Goal: Task Accomplishment & Management: Complete application form

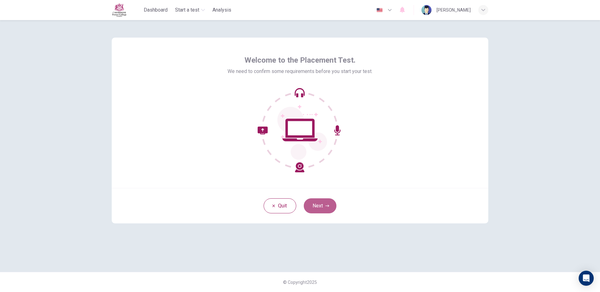
click at [331, 204] on button "Next" at bounding box center [320, 206] width 33 height 15
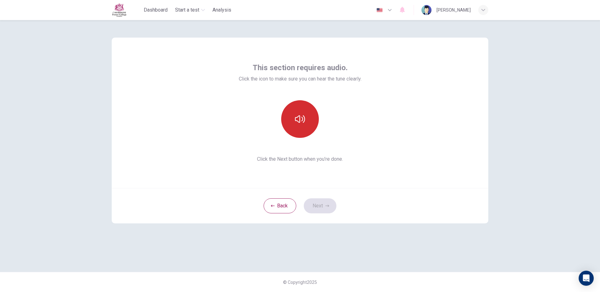
click at [313, 127] on button "button" at bounding box center [300, 119] width 38 height 38
click at [327, 204] on icon "button" at bounding box center [327, 206] width 4 height 4
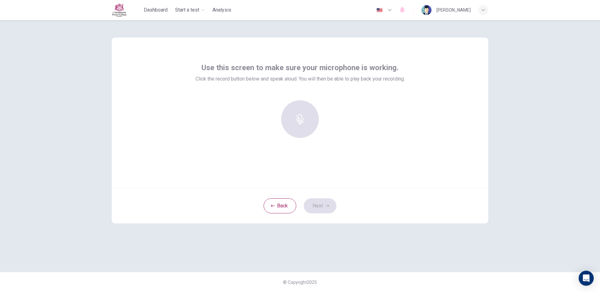
click at [304, 118] on div at bounding box center [300, 119] width 68 height 38
click at [300, 129] on div "Record" at bounding box center [300, 119] width 38 height 38
click at [291, 210] on button "Back" at bounding box center [279, 206] width 33 height 15
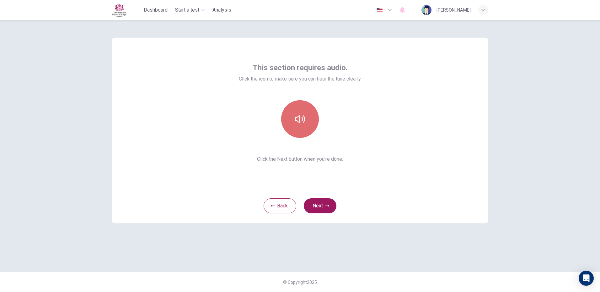
click at [299, 112] on button "button" at bounding box center [300, 119] width 38 height 38
click at [315, 207] on button "Next" at bounding box center [320, 206] width 33 height 15
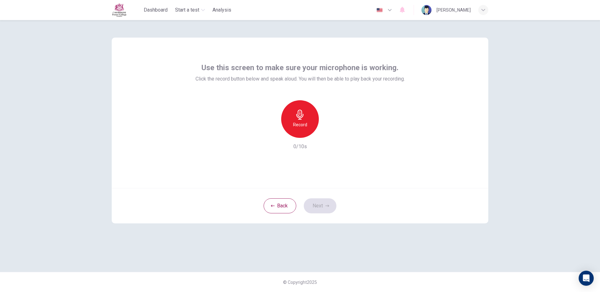
click at [307, 113] on div "Record" at bounding box center [300, 119] width 38 height 38
click at [307, 199] on button "Next" at bounding box center [320, 206] width 33 height 15
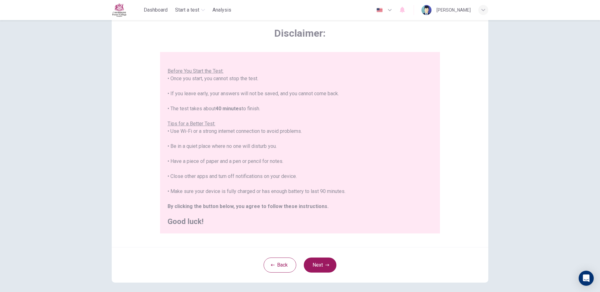
scroll to position [56, 0]
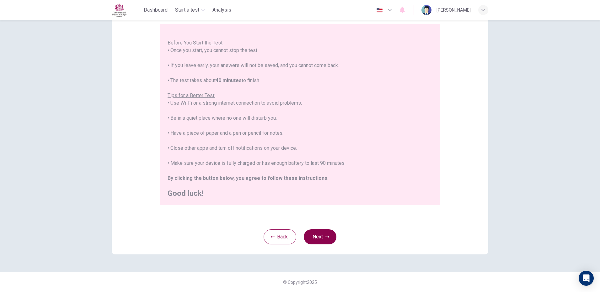
click at [314, 240] on button "Next" at bounding box center [320, 237] width 33 height 15
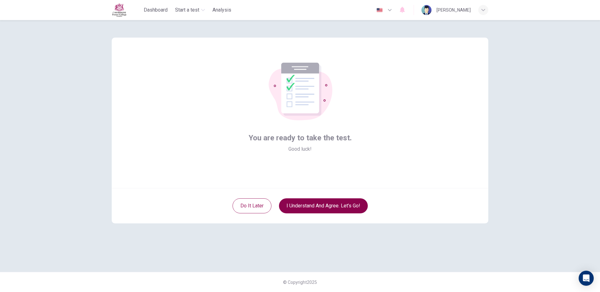
scroll to position [0, 0]
click at [315, 207] on button "I understand and agree. Let’s go!" at bounding box center [323, 206] width 89 height 15
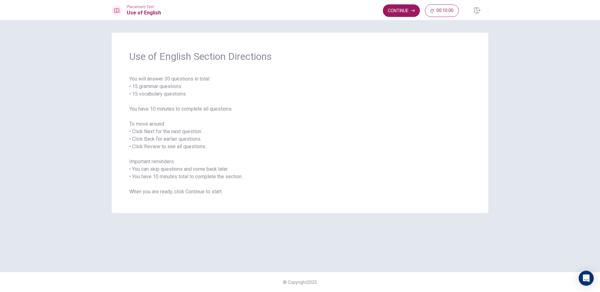
click at [164, 130] on span "You will answer 30 questions in total: • 15 grammar questions • 15 vocabulary q…" at bounding box center [299, 135] width 341 height 120
click at [408, 15] on button "Continue" at bounding box center [401, 10] width 37 height 13
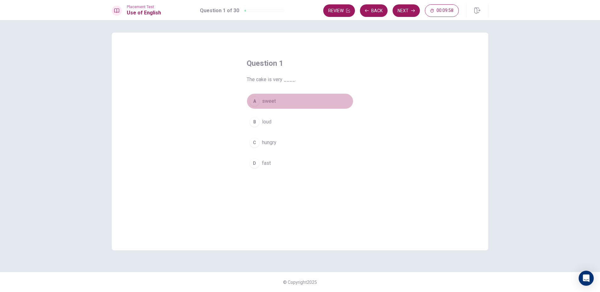
click at [261, 98] on button "A sweet" at bounding box center [299, 101] width 107 height 16
click at [416, 11] on button "Next" at bounding box center [405, 10] width 27 height 13
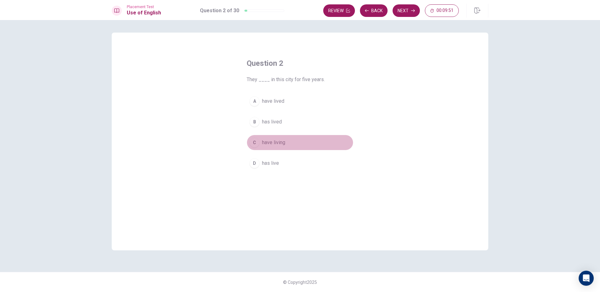
click at [281, 145] on span "have living" at bounding box center [273, 143] width 23 height 8
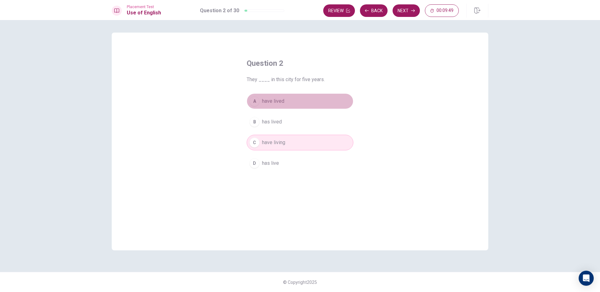
click at [290, 98] on button "A have lived" at bounding box center [299, 101] width 107 height 16
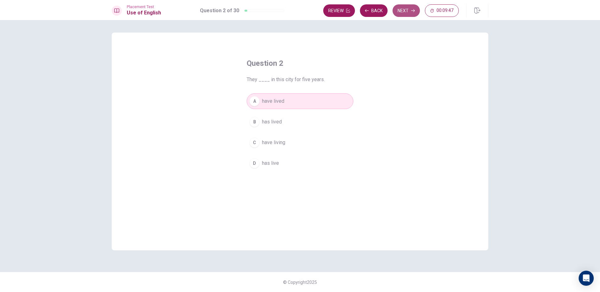
click at [401, 11] on button "Next" at bounding box center [405, 10] width 27 height 13
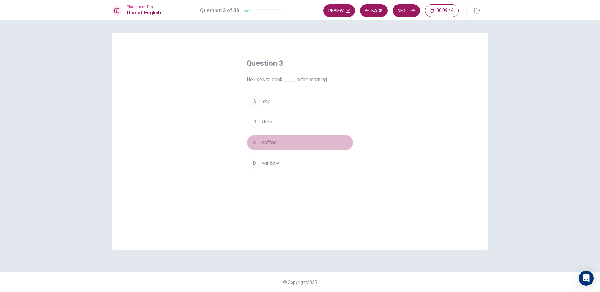
click at [285, 147] on button "C coffee" at bounding box center [299, 143] width 107 height 16
click at [398, 6] on button "Next" at bounding box center [405, 10] width 27 height 13
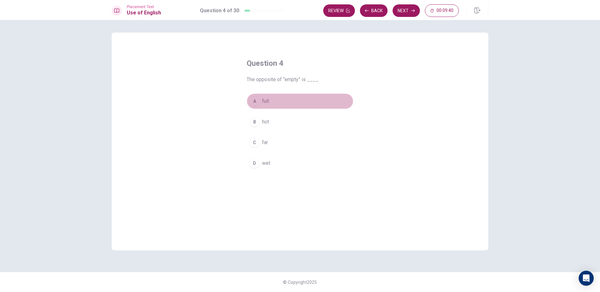
click at [323, 104] on button "A full" at bounding box center [299, 101] width 107 height 16
click at [407, 19] on div "Placement Test Use of English Question 4 of 30 Review Back Next 00:09:39" at bounding box center [300, 10] width 600 height 20
click at [405, 11] on button "Next" at bounding box center [405, 10] width 27 height 13
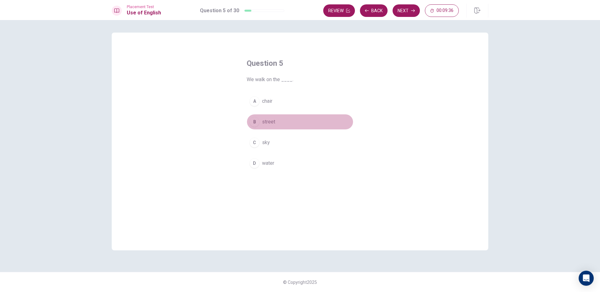
click at [278, 121] on button "B street" at bounding box center [299, 122] width 107 height 16
click at [394, 10] on button "Next" at bounding box center [405, 10] width 27 height 13
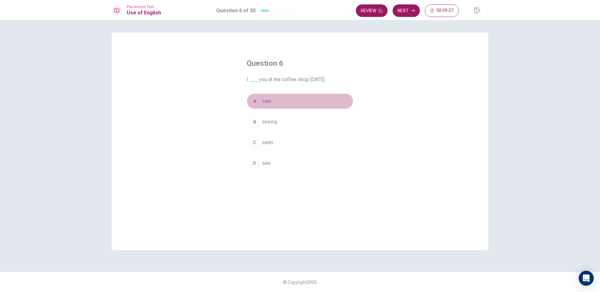
click at [274, 103] on button "A saw" at bounding box center [299, 101] width 107 height 16
click at [402, 11] on button "Next" at bounding box center [405, 10] width 27 height 13
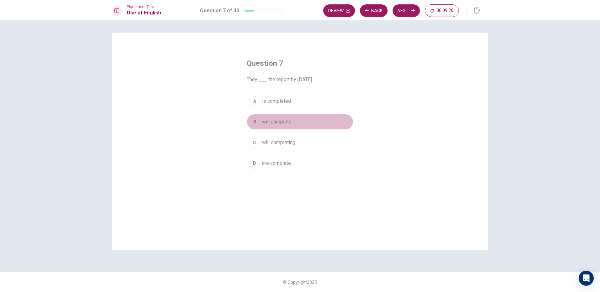
click at [294, 123] on button "B will complete" at bounding box center [299, 122] width 107 height 16
click at [413, 3] on div "Placement Test Use of English Question 7 of 30 Review Back Next 00:09:19" at bounding box center [300, 10] width 600 height 20
click at [408, 10] on button "Next" at bounding box center [405, 10] width 27 height 13
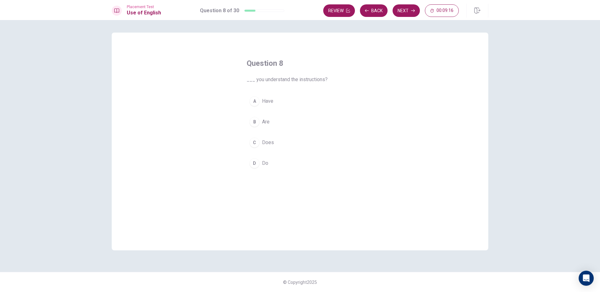
click at [284, 103] on button "A Have" at bounding box center [299, 101] width 107 height 16
click at [272, 131] on div "A Have B Are C Does D Do" at bounding box center [299, 132] width 107 height 78
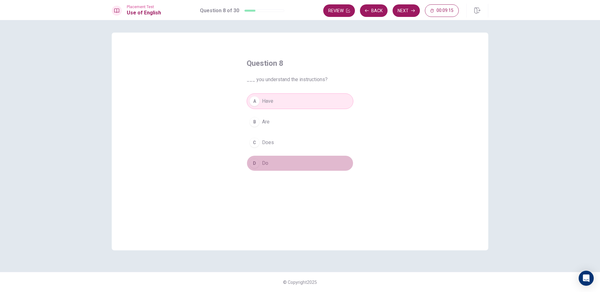
click at [274, 160] on button "D Do" at bounding box center [299, 164] width 107 height 16
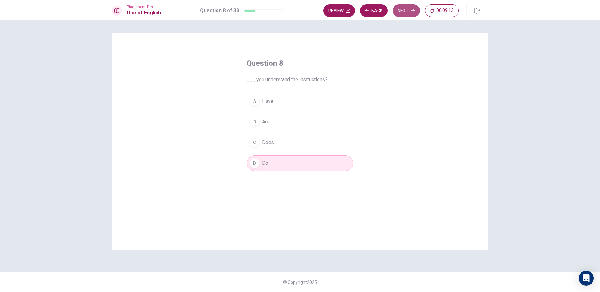
click at [405, 13] on button "Next" at bounding box center [405, 10] width 27 height 13
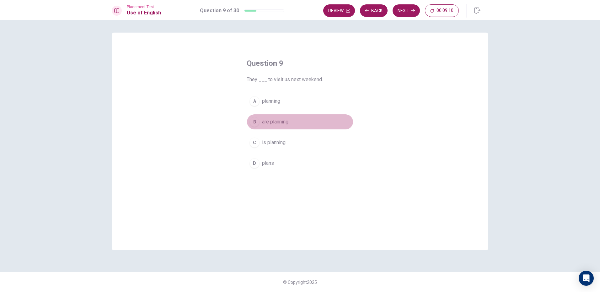
click at [287, 122] on span "are planning" at bounding box center [275, 122] width 26 height 8
click at [416, 9] on button "Next" at bounding box center [405, 10] width 27 height 13
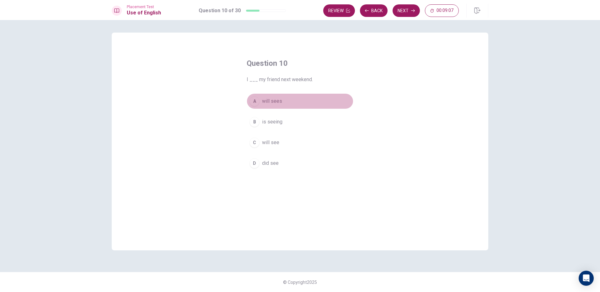
click at [296, 101] on button "A will sees" at bounding box center [299, 101] width 107 height 16
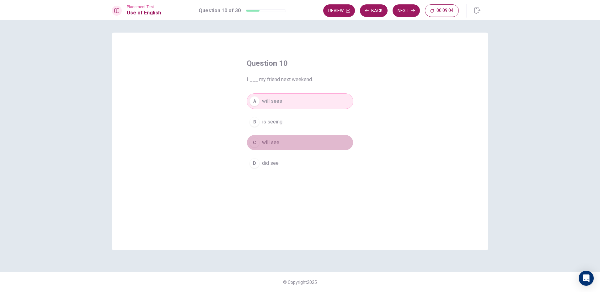
drag, startPoint x: 301, startPoint y: 145, endPoint x: 308, endPoint y: 128, distance: 19.1
click at [301, 144] on button "C will see" at bounding box center [299, 143] width 107 height 16
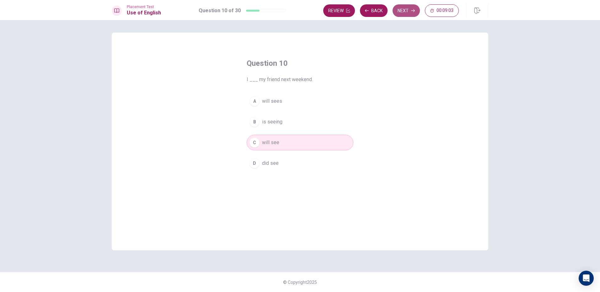
click at [404, 5] on button "Next" at bounding box center [405, 10] width 27 height 13
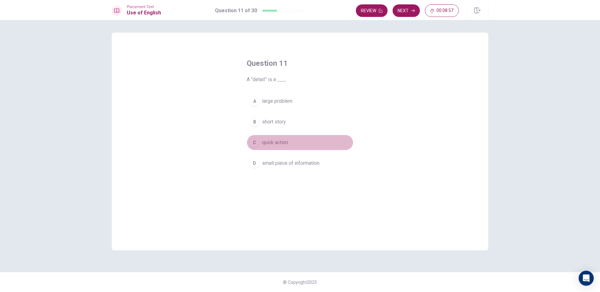
drag, startPoint x: 291, startPoint y: 141, endPoint x: 289, endPoint y: 156, distance: 14.3
click at [289, 154] on div "A large problem B short story C quick action D small piece of information" at bounding box center [299, 132] width 107 height 78
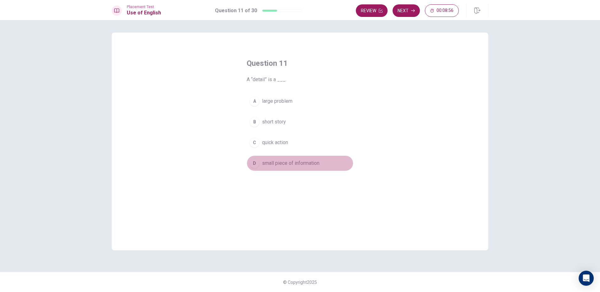
click at [289, 163] on span "small piece of information" at bounding box center [290, 164] width 57 height 8
click at [414, 10] on icon "button" at bounding box center [413, 10] width 4 height 3
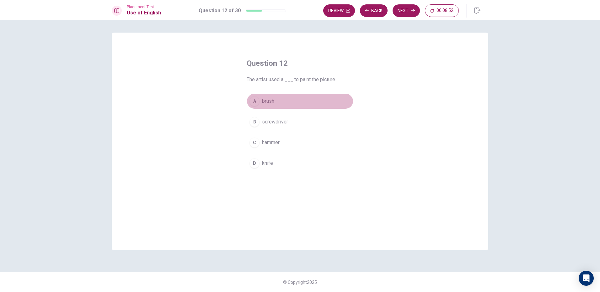
click at [306, 104] on button "A brush" at bounding box center [299, 101] width 107 height 16
click at [400, 8] on button "Next" at bounding box center [405, 10] width 27 height 13
click at [304, 102] on button "A question again" at bounding box center [299, 101] width 107 height 16
click at [308, 129] on button "B cancel again" at bounding box center [299, 122] width 107 height 16
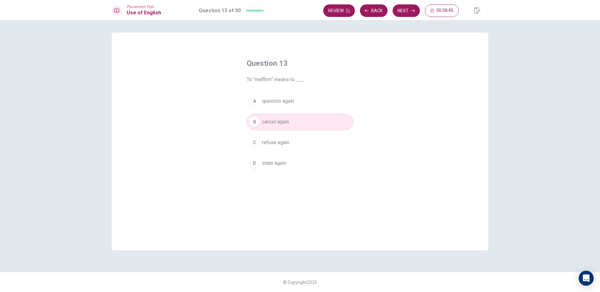
click at [310, 142] on button "C refuse again" at bounding box center [299, 143] width 107 height 16
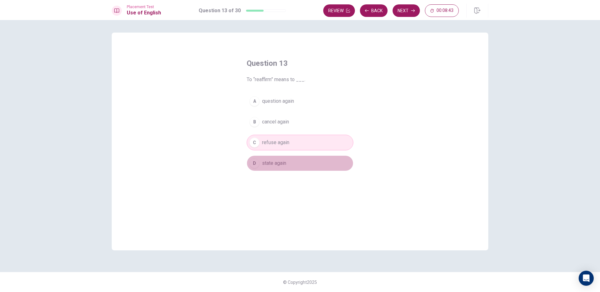
drag, startPoint x: 312, startPoint y: 159, endPoint x: 314, endPoint y: 143, distance: 15.8
click at [312, 159] on button "D state again" at bounding box center [299, 164] width 107 height 16
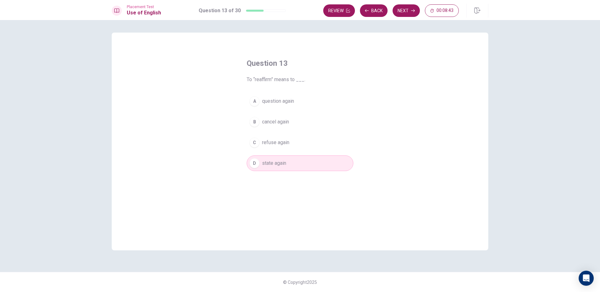
click at [316, 136] on button "C refuse again" at bounding box center [299, 143] width 107 height 16
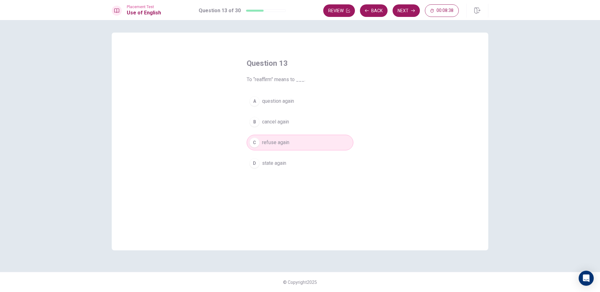
click at [322, 102] on button "A question again" at bounding box center [299, 101] width 107 height 16
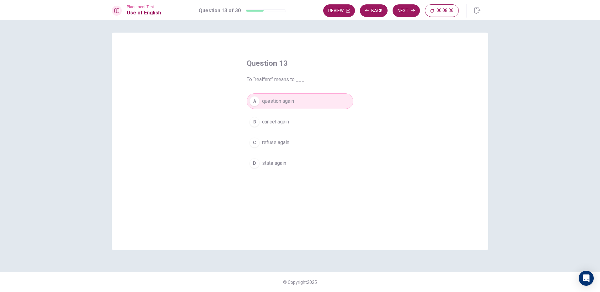
click at [406, 12] on button "Next" at bounding box center [405, 10] width 27 height 13
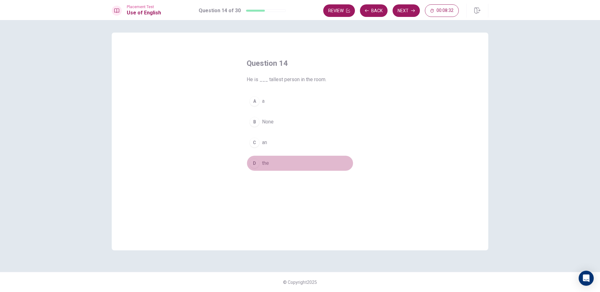
drag, startPoint x: 264, startPoint y: 158, endPoint x: 275, endPoint y: 148, distance: 14.7
click at [264, 158] on button "D the" at bounding box center [299, 164] width 107 height 16
click at [413, 12] on icon "button" at bounding box center [413, 11] width 4 height 4
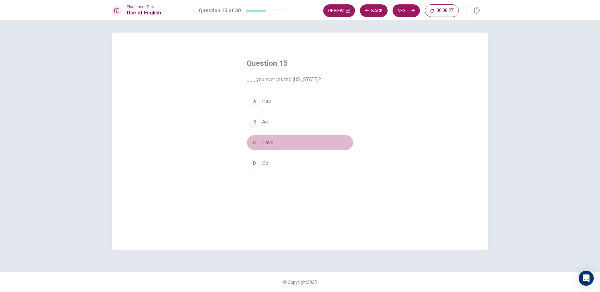
click at [273, 144] on span "Have" at bounding box center [267, 143] width 11 height 8
click at [409, 6] on button "Next" at bounding box center [405, 10] width 27 height 13
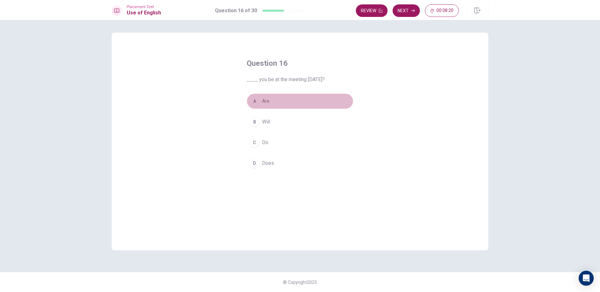
click at [301, 103] on button "A Are" at bounding box center [299, 101] width 107 height 16
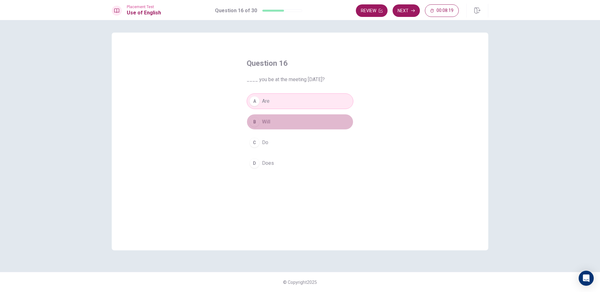
click at [298, 114] on button "B Will" at bounding box center [299, 122] width 107 height 16
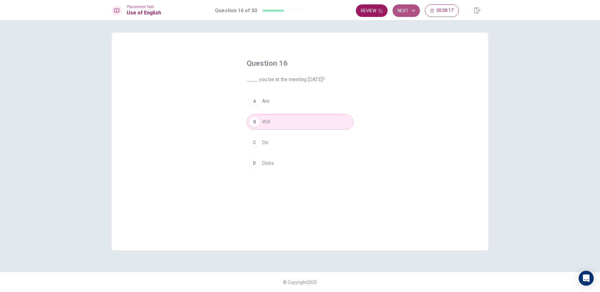
click at [397, 16] on button "Next" at bounding box center [405, 10] width 27 height 13
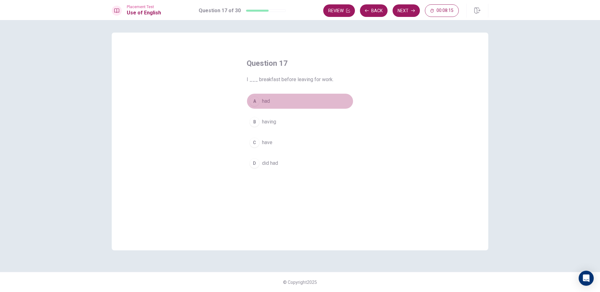
click at [313, 103] on button "A had" at bounding box center [299, 101] width 107 height 16
click at [310, 113] on div "A had B having C have D did had" at bounding box center [299, 132] width 107 height 78
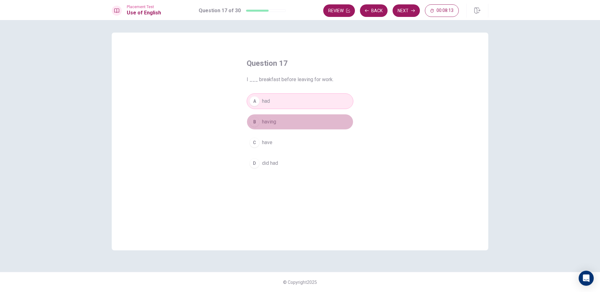
click at [309, 121] on button "B having" at bounding box center [299, 122] width 107 height 16
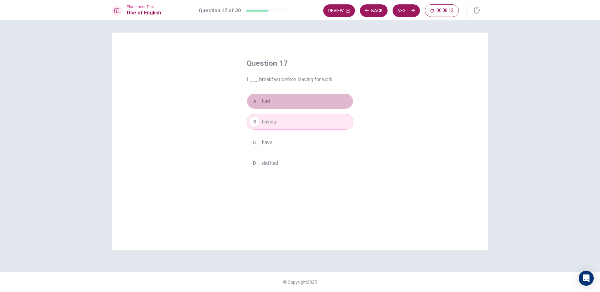
click at [317, 96] on button "A had" at bounding box center [299, 101] width 107 height 16
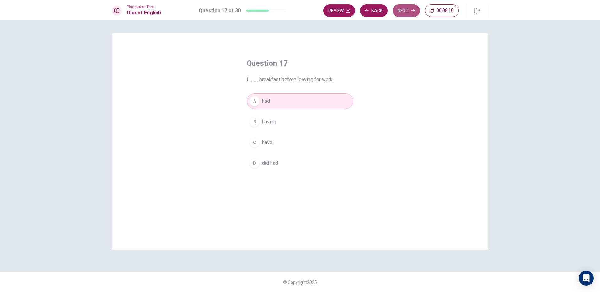
click at [395, 8] on button "Next" at bounding box center [405, 10] width 27 height 13
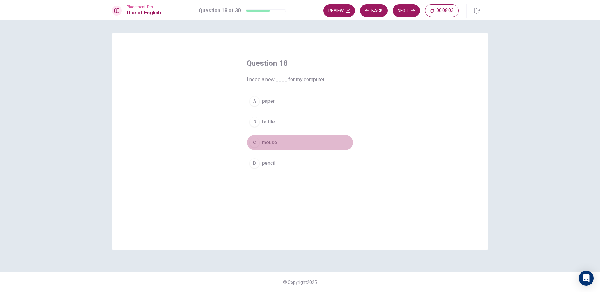
click at [276, 141] on span "mouse" at bounding box center [269, 143] width 15 height 8
click at [405, 8] on button "Next" at bounding box center [405, 10] width 27 height 13
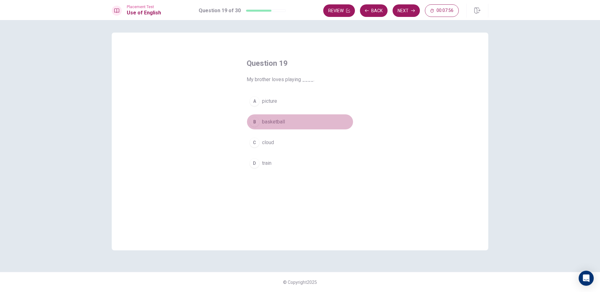
click at [277, 124] on span "basketball" at bounding box center [273, 122] width 23 height 8
click at [404, 13] on button "Next" at bounding box center [405, 10] width 27 height 13
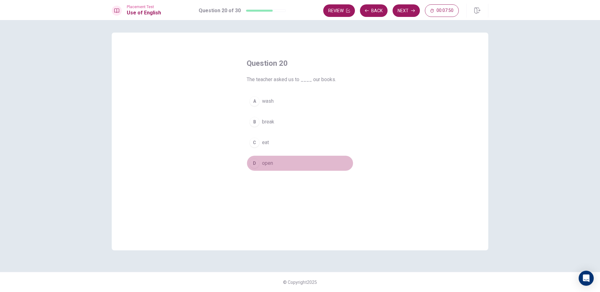
click at [277, 166] on button "D open" at bounding box center [299, 164] width 107 height 16
click at [411, 8] on button "Next" at bounding box center [405, 10] width 27 height 13
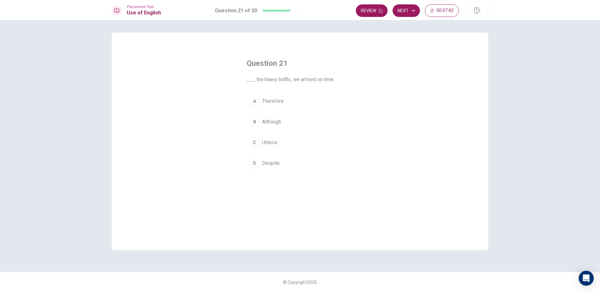
click at [281, 106] on button "A Therefore" at bounding box center [299, 101] width 107 height 16
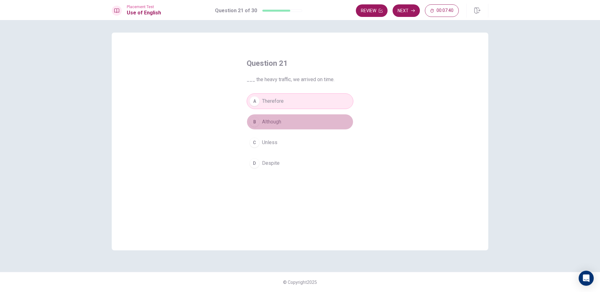
drag, startPoint x: 291, startPoint y: 120, endPoint x: 287, endPoint y: 122, distance: 4.8
click at [290, 120] on button "B Although" at bounding box center [299, 122] width 107 height 16
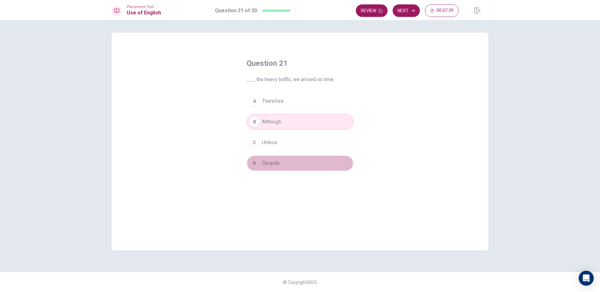
click at [274, 165] on span "Despite" at bounding box center [271, 164] width 18 height 8
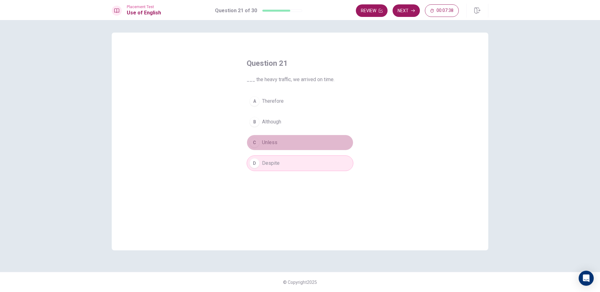
click at [275, 149] on button "C Unless" at bounding box center [299, 143] width 107 height 16
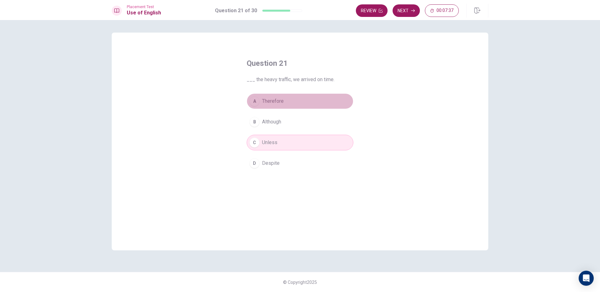
click at [280, 101] on span "Therefore" at bounding box center [273, 102] width 22 height 8
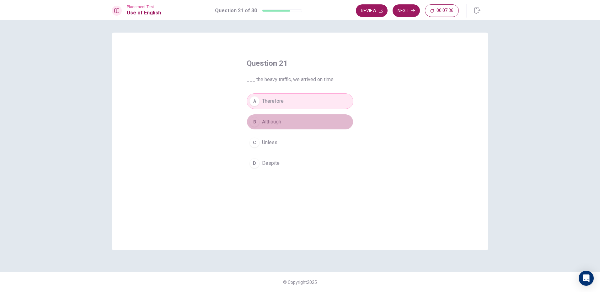
click at [272, 124] on span "Although" at bounding box center [271, 122] width 19 height 8
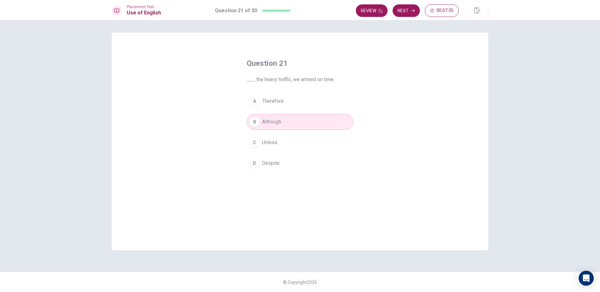
click at [271, 135] on div "A Therefore B Although C Unless D Despite" at bounding box center [299, 132] width 107 height 78
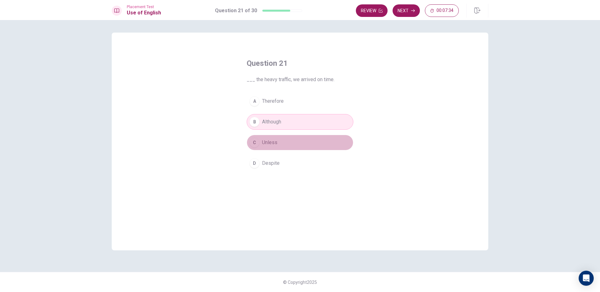
click at [273, 146] on span "Unless" at bounding box center [269, 143] width 15 height 8
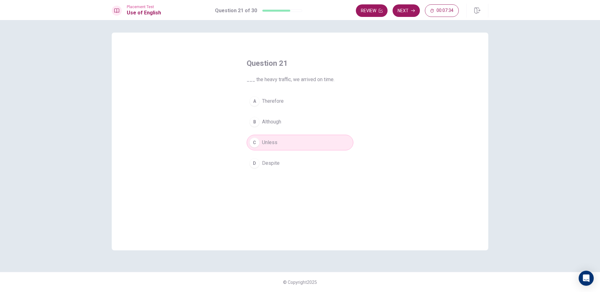
click at [276, 161] on span "Despite" at bounding box center [271, 164] width 18 height 8
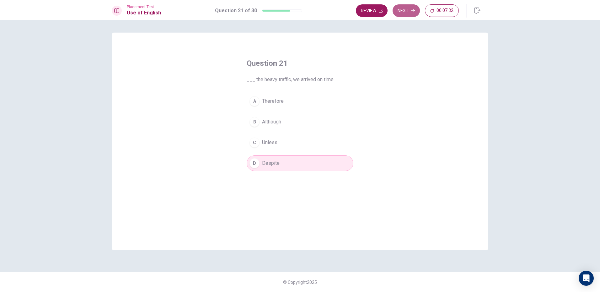
drag, startPoint x: 399, startPoint y: 10, endPoint x: 389, endPoint y: 14, distance: 9.7
click at [391, 13] on div "Review Next 00:07:32" at bounding box center [407, 10] width 103 height 13
click at [415, 9] on button "Next" at bounding box center [405, 10] width 27 height 13
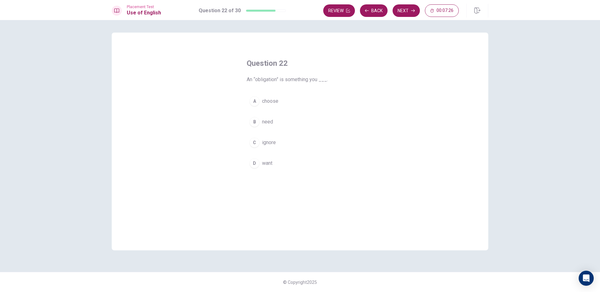
click at [302, 105] on button "A choose" at bounding box center [299, 101] width 107 height 16
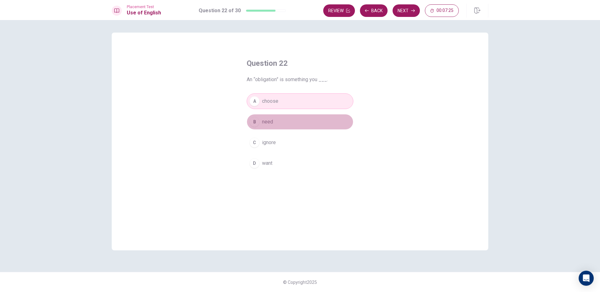
click at [290, 120] on button "B need" at bounding box center [299, 122] width 107 height 16
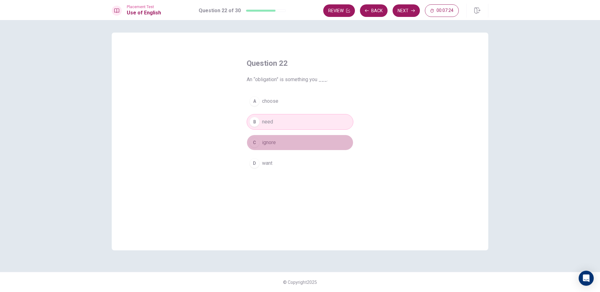
click at [289, 143] on button "C ignore" at bounding box center [299, 143] width 107 height 16
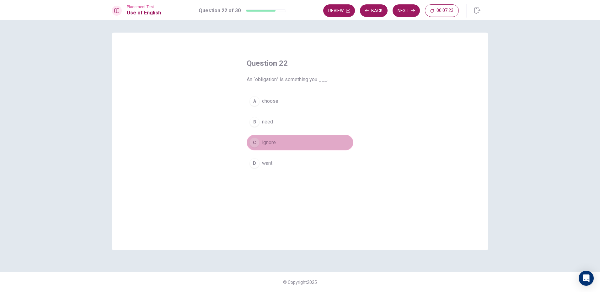
drag, startPoint x: 285, startPoint y: 149, endPoint x: 285, endPoint y: 144, distance: 4.4
click at [285, 148] on button "C ignore" at bounding box center [299, 143] width 107 height 16
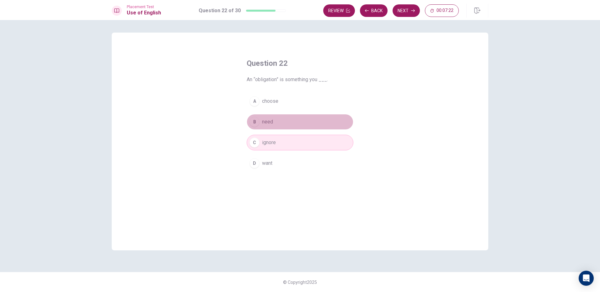
click at [289, 120] on button "B need" at bounding box center [299, 122] width 107 height 16
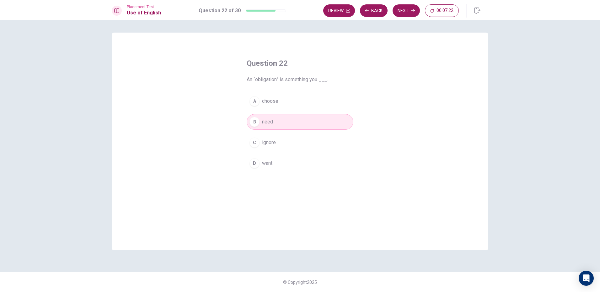
click at [279, 143] on button "C ignore" at bounding box center [299, 143] width 107 height 16
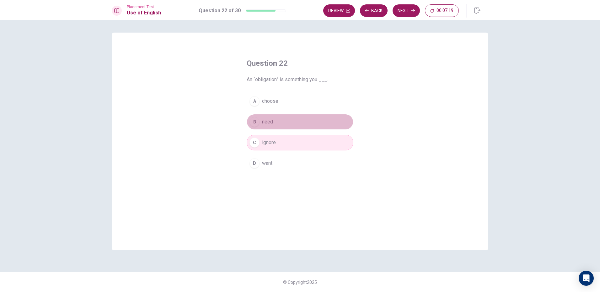
drag, startPoint x: 290, startPoint y: 119, endPoint x: 287, endPoint y: 121, distance: 3.4
click at [287, 121] on button "B need" at bounding box center [299, 122] width 107 height 16
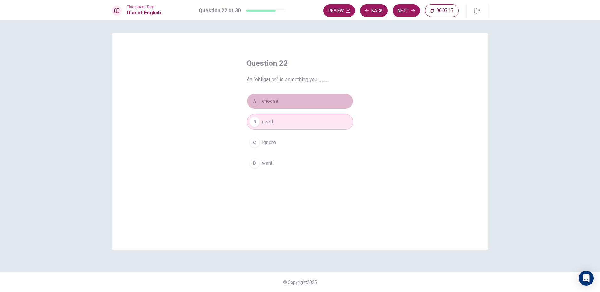
click at [301, 106] on button "A choose" at bounding box center [299, 101] width 107 height 16
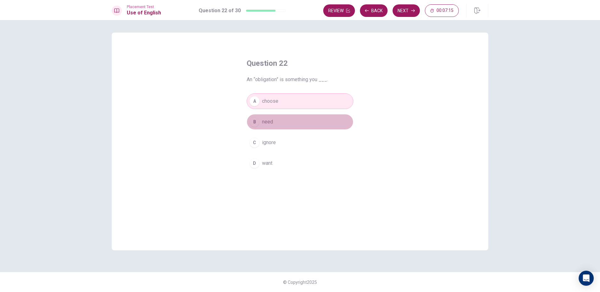
click at [295, 125] on button "B need" at bounding box center [299, 122] width 107 height 16
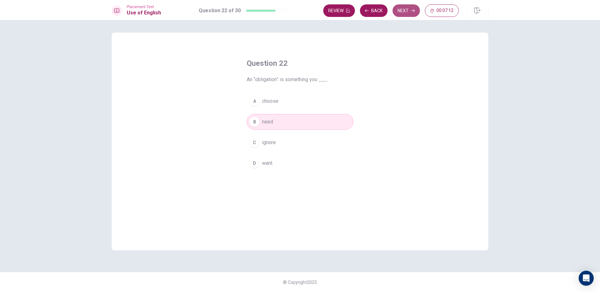
click at [409, 11] on button "Next" at bounding box center [405, 10] width 27 height 13
click at [337, 107] on button "A had" at bounding box center [299, 101] width 107 height 16
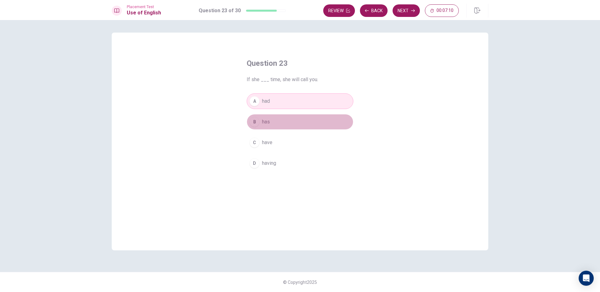
click at [331, 119] on button "B has" at bounding box center [299, 122] width 107 height 16
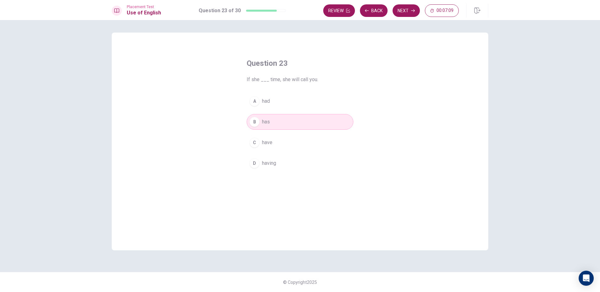
click at [329, 135] on div "A had B has C have D having" at bounding box center [299, 132] width 107 height 78
drag, startPoint x: 324, startPoint y: 140, endPoint x: 330, endPoint y: 138, distance: 6.2
click at [328, 139] on button "C have" at bounding box center [299, 143] width 107 height 16
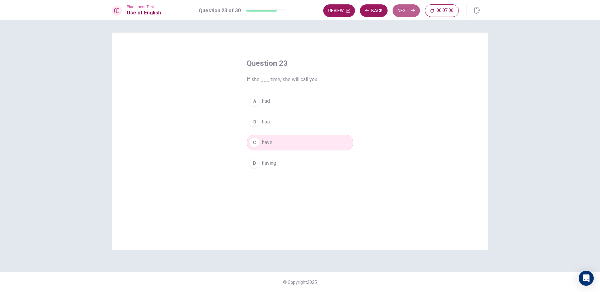
click at [405, 10] on button "Next" at bounding box center [405, 10] width 27 height 13
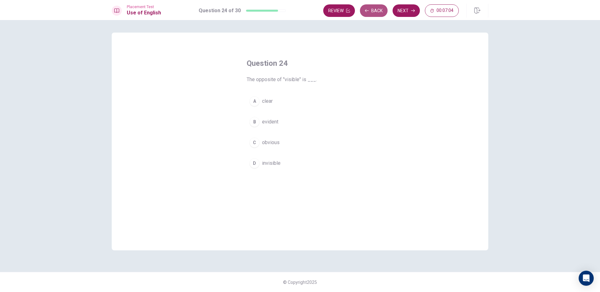
click at [380, 9] on button "Back" at bounding box center [374, 10] width 28 height 13
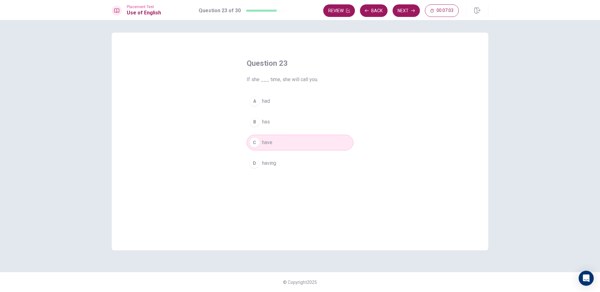
drag, startPoint x: 262, startPoint y: 123, endPoint x: 265, endPoint y: 121, distance: 3.6
click at [265, 121] on span "has" at bounding box center [266, 122] width 8 height 8
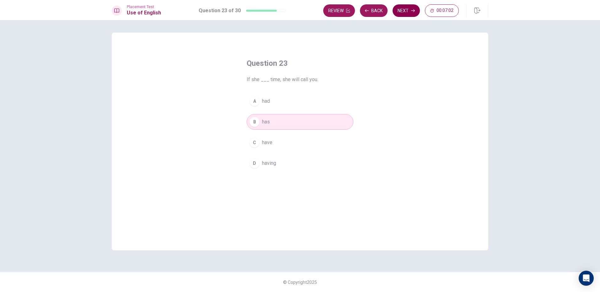
click at [399, 12] on button "Next" at bounding box center [405, 10] width 27 height 13
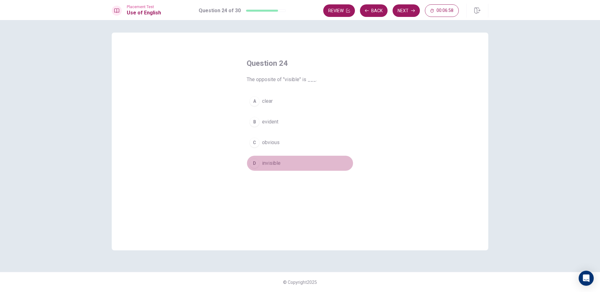
click at [275, 164] on span "invisible" at bounding box center [271, 164] width 19 height 8
click at [414, 11] on button "Next" at bounding box center [405, 10] width 27 height 13
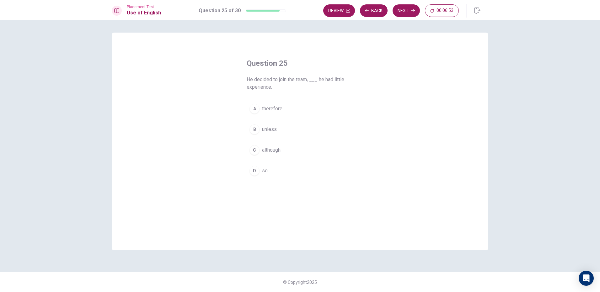
click at [292, 110] on button "A therefore" at bounding box center [299, 109] width 107 height 16
drag, startPoint x: 285, startPoint y: 140, endPoint x: 287, endPoint y: 143, distance: 3.8
click at [286, 140] on div "A therefore B unless C although D so" at bounding box center [299, 140] width 107 height 78
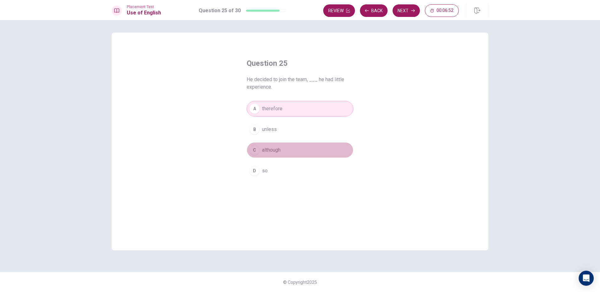
click at [289, 157] on button "C although" at bounding box center [299, 150] width 107 height 16
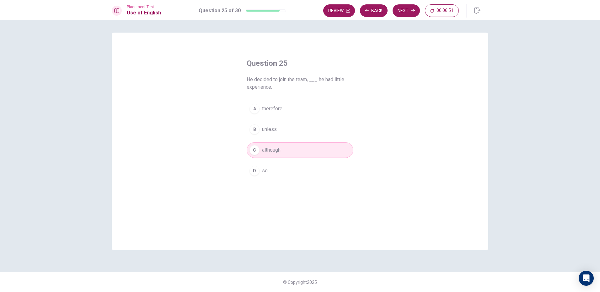
click at [293, 121] on div "A therefore B unless C although D so" at bounding box center [299, 140] width 107 height 78
click at [290, 137] on div "A therefore B unless C although D so" at bounding box center [299, 140] width 107 height 78
click at [288, 138] on div "A therefore B unless C although D so" at bounding box center [299, 140] width 107 height 78
click at [276, 135] on button "B unless" at bounding box center [299, 130] width 107 height 16
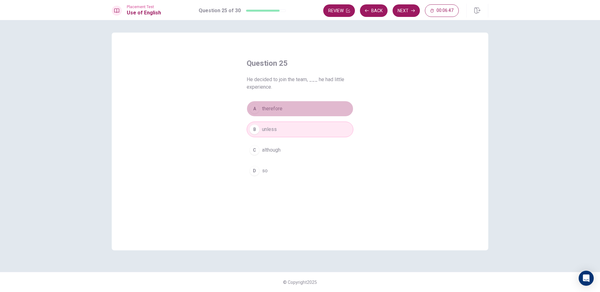
drag, startPoint x: 280, startPoint y: 101, endPoint x: 276, endPoint y: 103, distance: 4.4
click at [278, 103] on button "A therefore" at bounding box center [299, 109] width 107 height 16
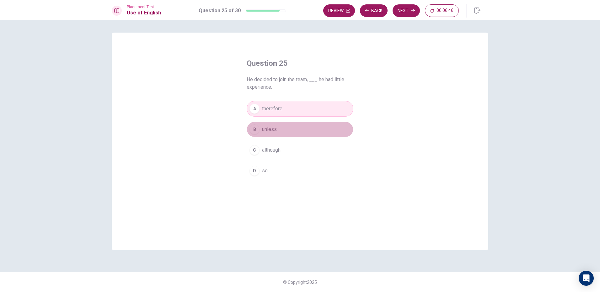
click at [268, 133] on span "unless" at bounding box center [269, 130] width 15 height 8
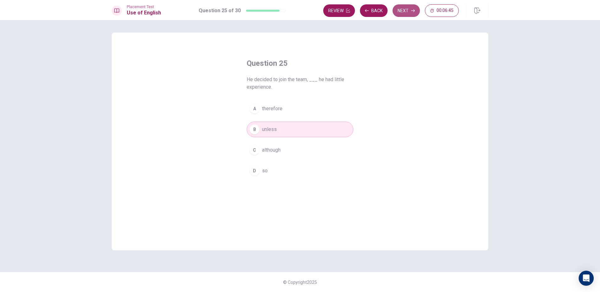
click at [411, 10] on icon "button" at bounding box center [413, 11] width 4 height 4
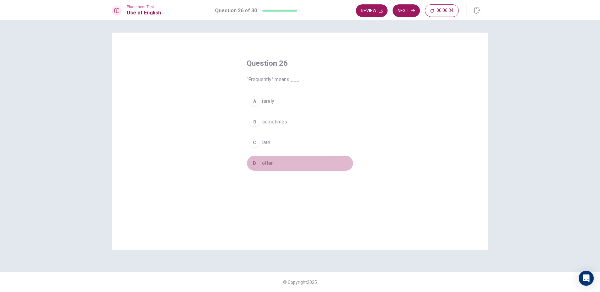
drag, startPoint x: 275, startPoint y: 166, endPoint x: 288, endPoint y: 147, distance: 23.0
click at [277, 162] on button "D often" at bounding box center [299, 164] width 107 height 16
click at [405, 6] on button "Next" at bounding box center [405, 10] width 27 height 13
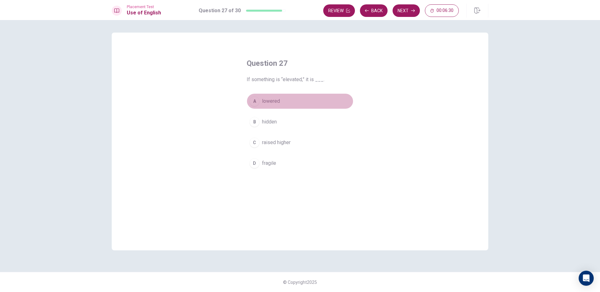
click at [288, 108] on button "A lowered" at bounding box center [299, 101] width 107 height 16
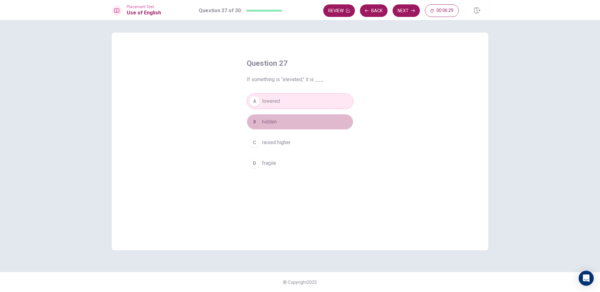
click at [283, 124] on button "B hidden" at bounding box center [299, 122] width 107 height 16
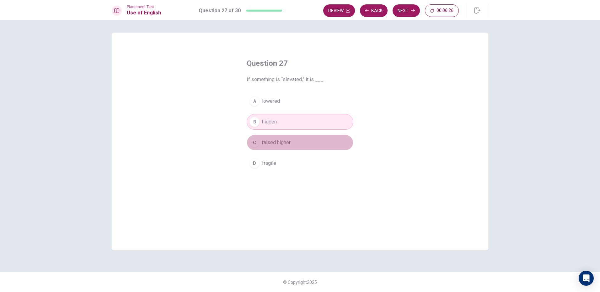
click at [287, 145] on span "raised higher" at bounding box center [276, 143] width 29 height 8
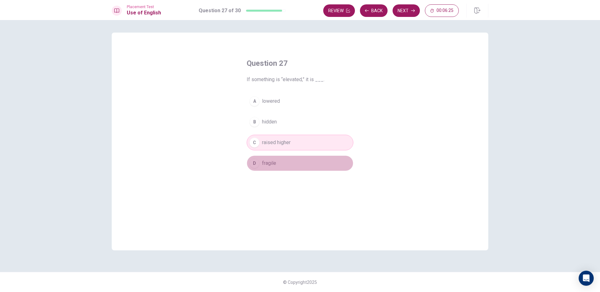
click at [279, 162] on button "D fragile" at bounding box center [299, 164] width 107 height 16
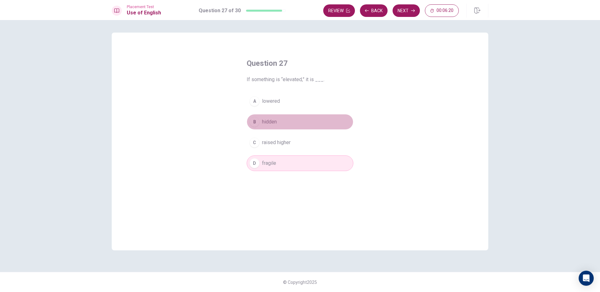
click at [274, 118] on button "B hidden" at bounding box center [299, 122] width 107 height 16
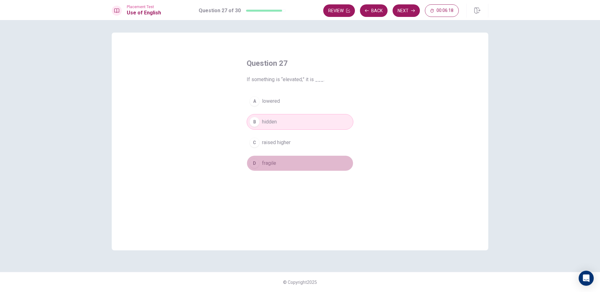
click at [275, 158] on button "D fragile" at bounding box center [299, 164] width 107 height 16
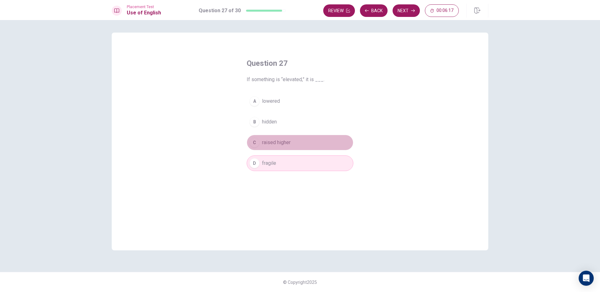
click at [291, 148] on button "C raised higher" at bounding box center [299, 143] width 107 height 16
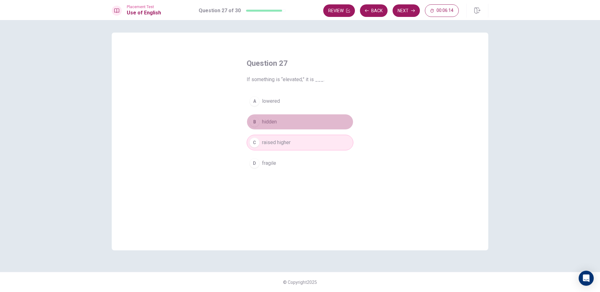
click at [285, 124] on button "B hidden" at bounding box center [299, 122] width 107 height 16
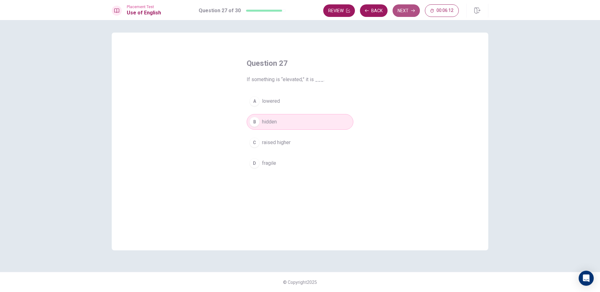
click at [409, 9] on button "Next" at bounding box center [405, 10] width 27 height 13
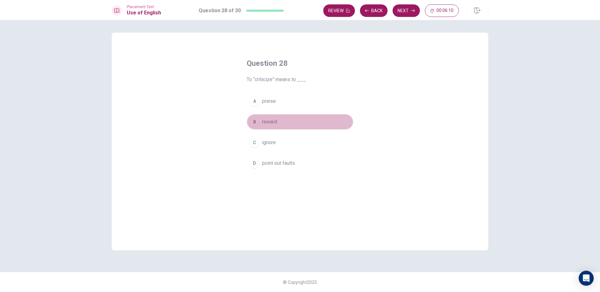
drag, startPoint x: 349, startPoint y: 122, endPoint x: 342, endPoint y: 130, distance: 10.2
click at [347, 125] on button "B reward" at bounding box center [299, 122] width 107 height 16
drag, startPoint x: 333, startPoint y: 140, endPoint x: 323, endPoint y: 153, distance: 16.3
click at [324, 153] on div "A praise B reward C ignore D point out faults" at bounding box center [299, 132] width 107 height 78
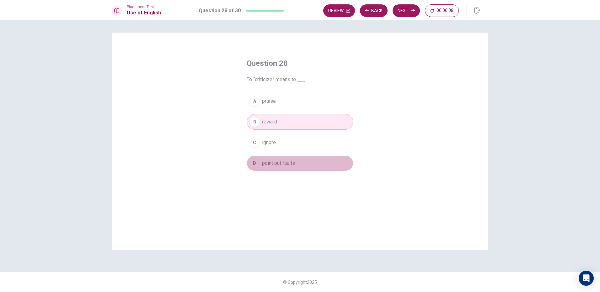
click at [316, 163] on button "D point out faults" at bounding box center [299, 164] width 107 height 16
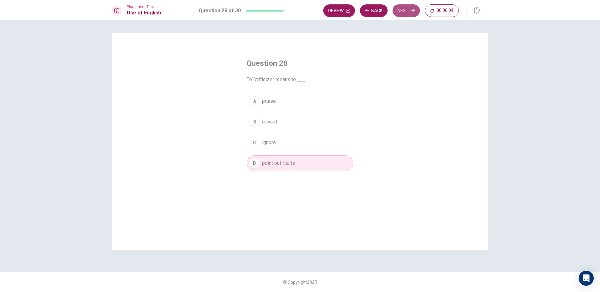
click at [409, 8] on button "Next" at bounding box center [405, 10] width 27 height 13
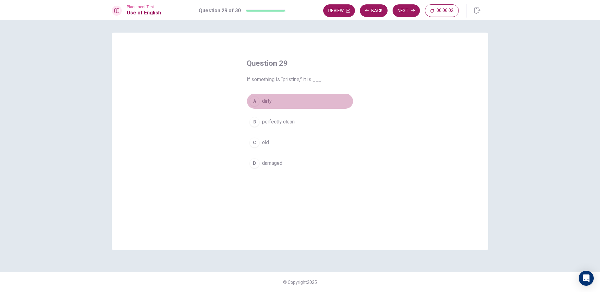
click at [321, 97] on button "A dirty" at bounding box center [299, 101] width 107 height 16
click at [314, 110] on div "A dirty B perfectly clean C old D damaged" at bounding box center [299, 132] width 107 height 78
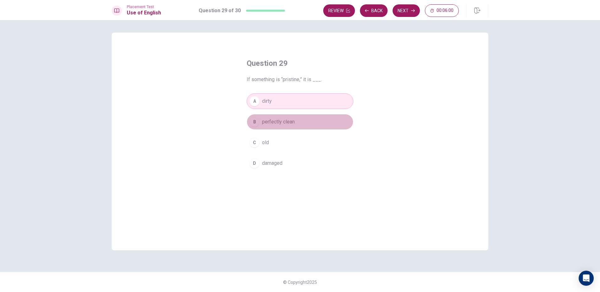
click at [310, 124] on button "B perfectly clean" at bounding box center [299, 122] width 107 height 16
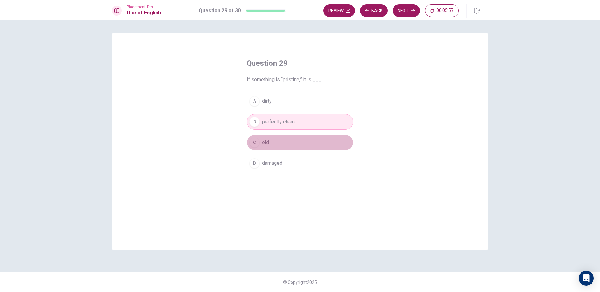
click at [297, 138] on button "C old" at bounding box center [299, 143] width 107 height 16
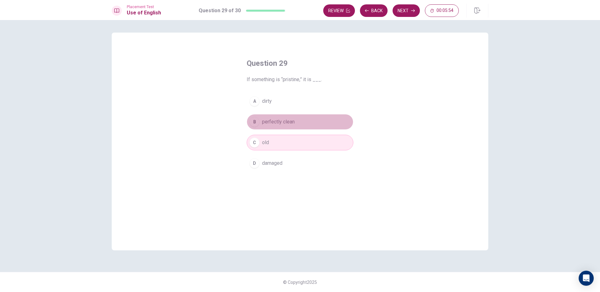
click at [296, 120] on button "B perfectly clean" at bounding box center [299, 122] width 107 height 16
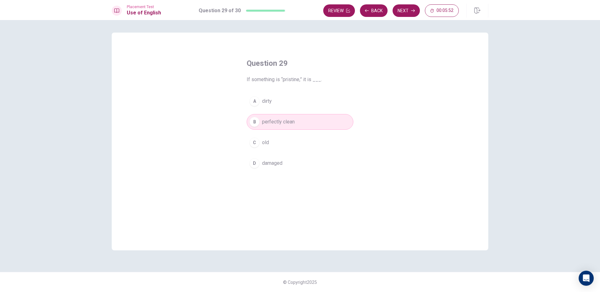
click at [409, 1] on div "Placement Test Use of English Question 29 of 30 Review Back Next 00:05:52" at bounding box center [300, 10] width 600 height 20
click at [405, 9] on button "Next" at bounding box center [405, 10] width 27 height 13
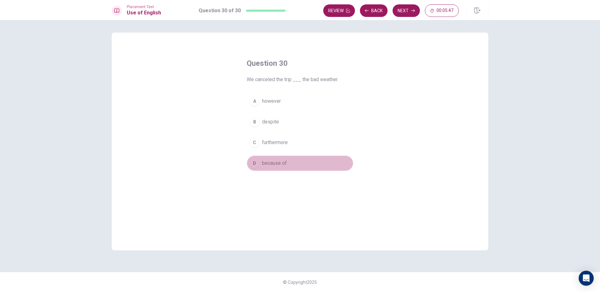
click at [285, 166] on span "because of" at bounding box center [274, 164] width 25 height 8
click at [410, 12] on button "Next" at bounding box center [405, 10] width 27 height 13
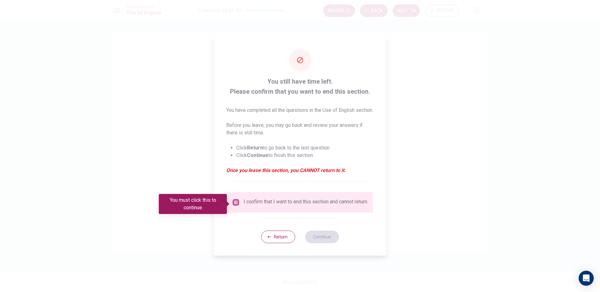
click at [232, 201] on input "You must click this to continue" at bounding box center [236, 203] width 8 height 8
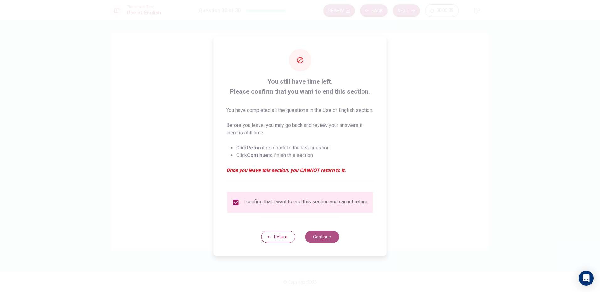
click at [330, 241] on button "Continue" at bounding box center [322, 237] width 34 height 13
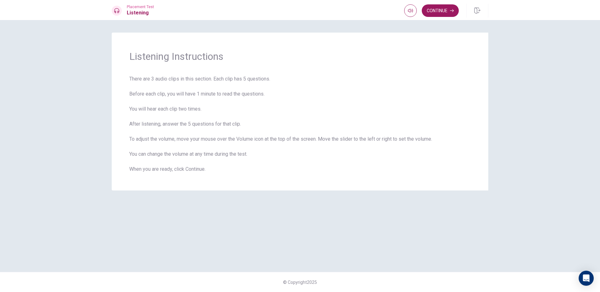
click at [446, 18] on div "Placement Test Listening Continue" at bounding box center [300, 10] width 600 height 20
click at [449, 11] on button "Continue" at bounding box center [439, 10] width 37 height 13
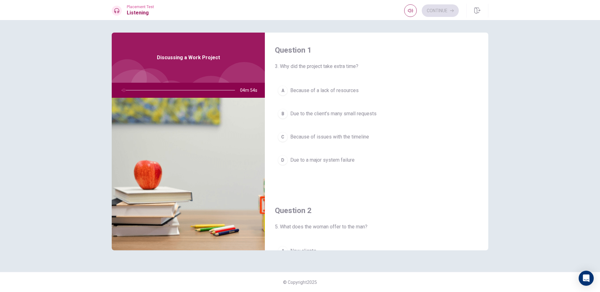
click at [431, 43] on div "Question 1 3. Why did the project take extra time? A Because of a lack of resou…" at bounding box center [376, 113] width 223 height 161
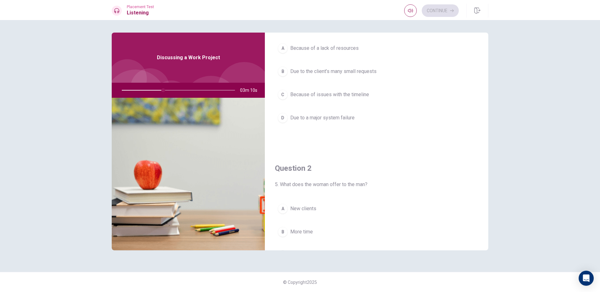
scroll to position [31, 0]
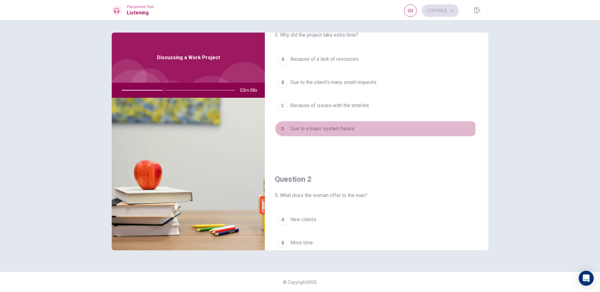
drag, startPoint x: 276, startPoint y: 128, endPoint x: 281, endPoint y: 124, distance: 5.8
click at [278, 127] on div "D" at bounding box center [283, 129] width 10 height 10
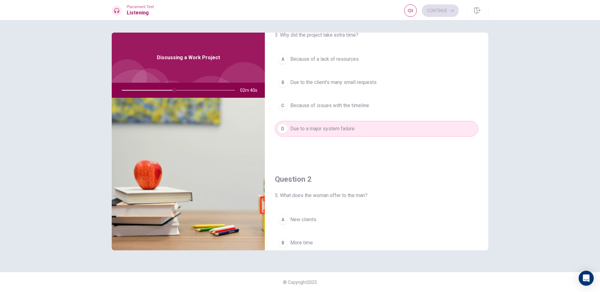
click at [178, 89] on div at bounding box center [177, 90] width 126 height 15
click at [180, 89] on div at bounding box center [177, 90] width 126 height 15
click at [180, 90] on div at bounding box center [177, 90] width 126 height 15
drag, startPoint x: 174, startPoint y: 89, endPoint x: 179, endPoint y: 90, distance: 4.5
click at [179, 90] on div at bounding box center [177, 90] width 126 height 15
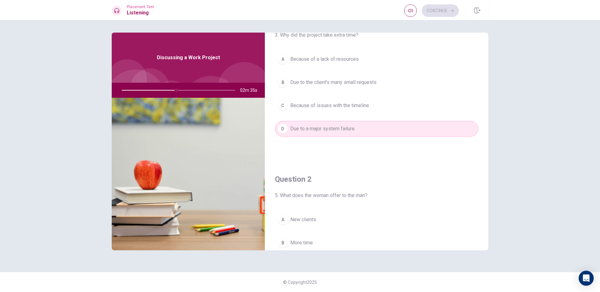
click at [177, 90] on div at bounding box center [177, 90] width 126 height 15
click at [179, 90] on div at bounding box center [177, 90] width 126 height 15
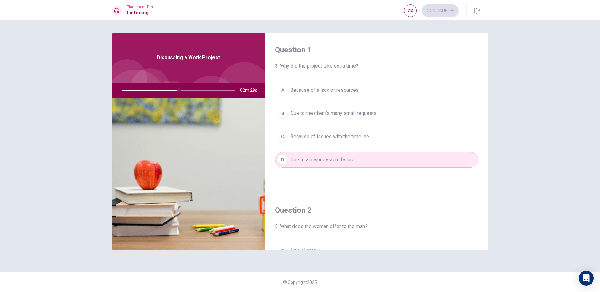
scroll to position [0, 0]
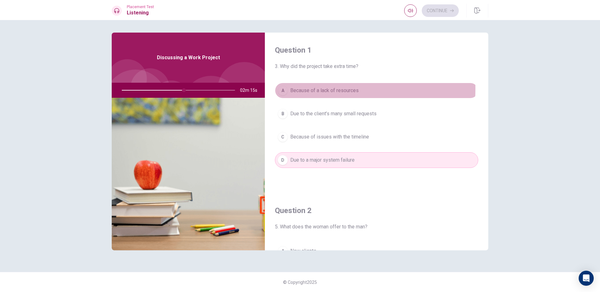
click at [291, 89] on span "Because of a lack of resources" at bounding box center [324, 91] width 68 height 8
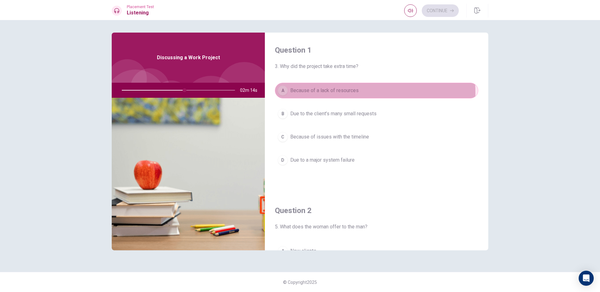
click at [283, 95] on div "A" at bounding box center [283, 91] width 10 height 10
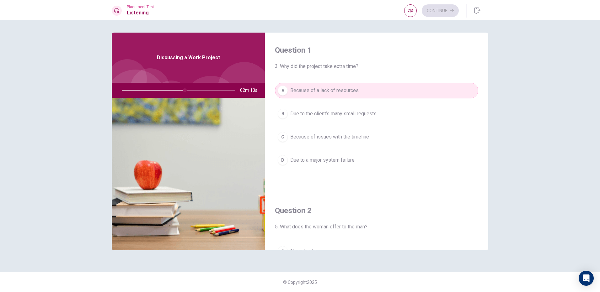
click at [282, 102] on div "A Because of a lack of resources B Due to the client’s many small requests C Be…" at bounding box center [376, 132] width 203 height 98
click at [280, 103] on div "A Because of a lack of resources B Due to the client’s many small requests C Be…" at bounding box center [376, 132] width 203 height 98
click at [278, 107] on div "A Because of a lack of resources B Due to the client’s many small requests C Be…" at bounding box center [376, 132] width 203 height 98
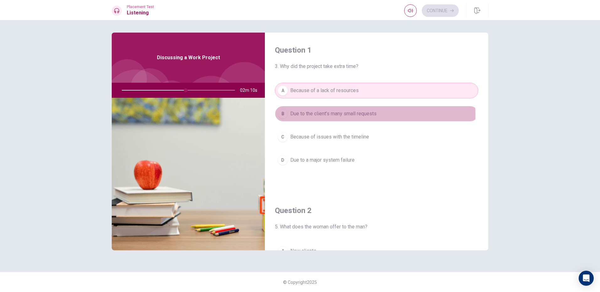
click at [285, 114] on div "B" at bounding box center [283, 114] width 10 height 10
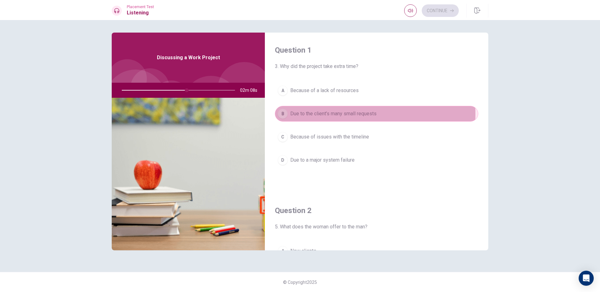
click at [285, 114] on div "B" at bounding box center [283, 114] width 10 height 10
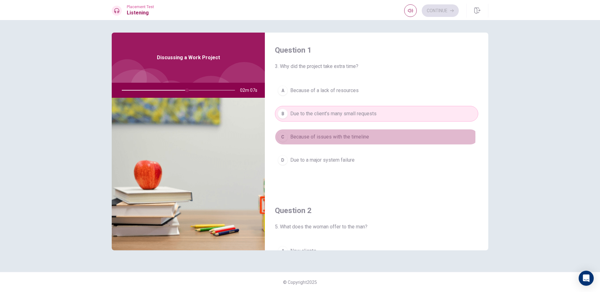
click at [286, 137] on div "C" at bounding box center [283, 137] width 10 height 10
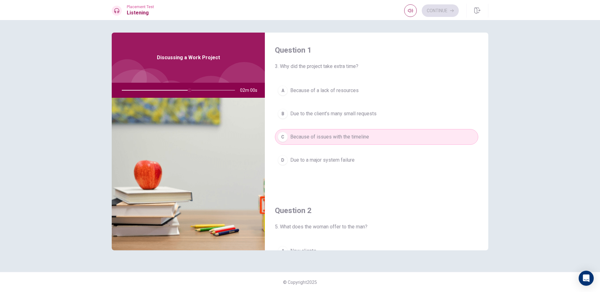
click at [306, 125] on div "A Because of a lack of resources B Due to the client’s many small requests C Be…" at bounding box center [376, 132] width 203 height 98
click at [284, 152] on div "A Because of a lack of resources B Due to the client’s many small requests C Be…" at bounding box center [376, 132] width 203 height 98
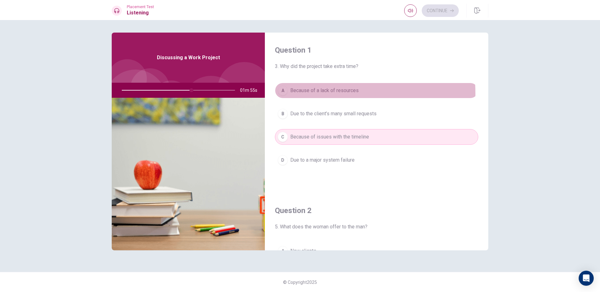
click at [293, 94] on span "Because of a lack of resources" at bounding box center [324, 91] width 68 height 8
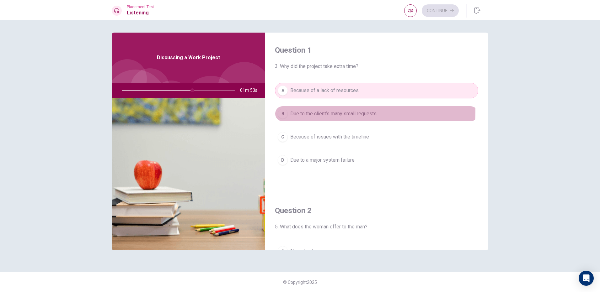
click at [283, 111] on div "B" at bounding box center [283, 114] width 10 height 10
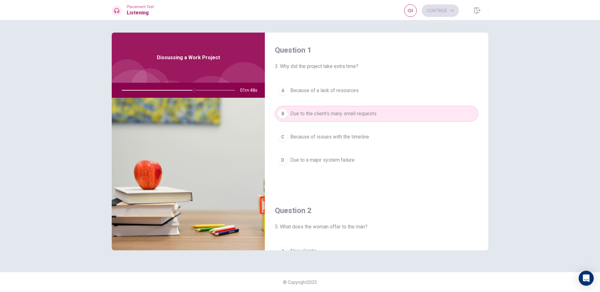
click at [356, 137] on span "Because of issues with the timeline" at bounding box center [329, 137] width 79 height 8
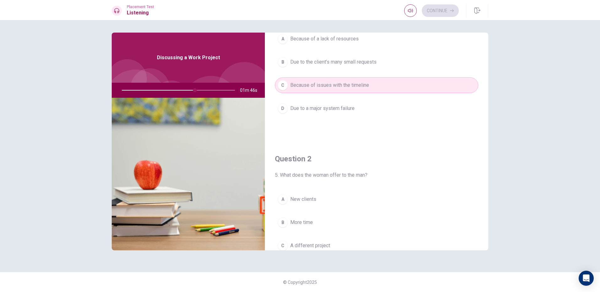
scroll to position [63, 0]
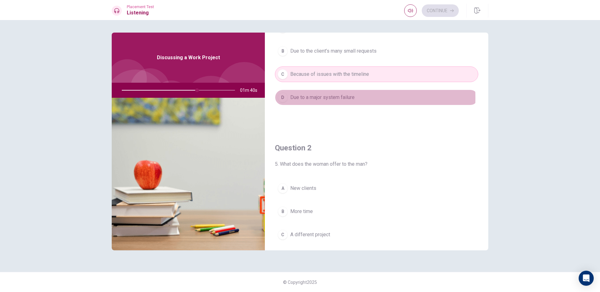
click at [331, 98] on span "Due to a major system failure" at bounding box center [322, 98] width 64 height 8
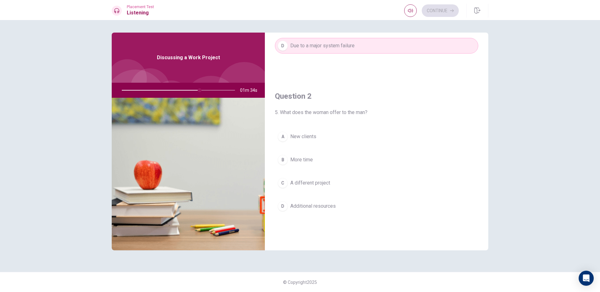
scroll to position [125, 0]
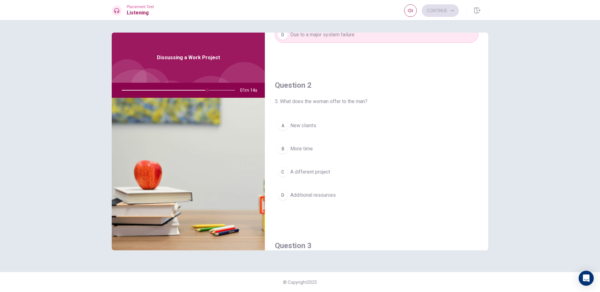
click at [210, 92] on div at bounding box center [177, 90] width 126 height 15
drag, startPoint x: 231, startPoint y: 87, endPoint x: 231, endPoint y: 91, distance: 4.4
click at [231, 90] on div at bounding box center [177, 90] width 126 height 15
click at [231, 91] on div at bounding box center [177, 90] width 126 height 15
click at [232, 91] on div at bounding box center [177, 90] width 126 height 15
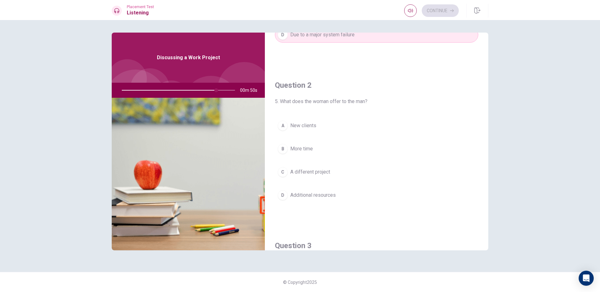
drag, startPoint x: 234, startPoint y: 91, endPoint x: 205, endPoint y: 87, distance: 29.2
click at [207, 87] on div at bounding box center [177, 90] width 126 height 15
drag, startPoint x: 218, startPoint y: 89, endPoint x: 236, endPoint y: 86, distance: 18.8
click at [236, 86] on div at bounding box center [177, 90] width 126 height 15
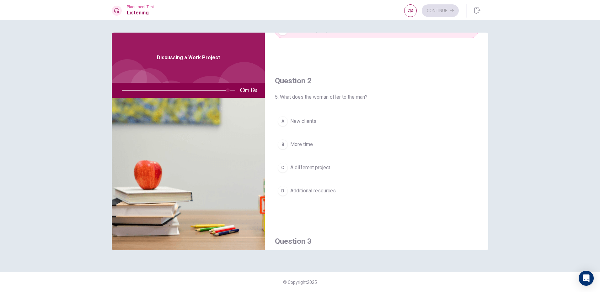
scroll to position [114, 0]
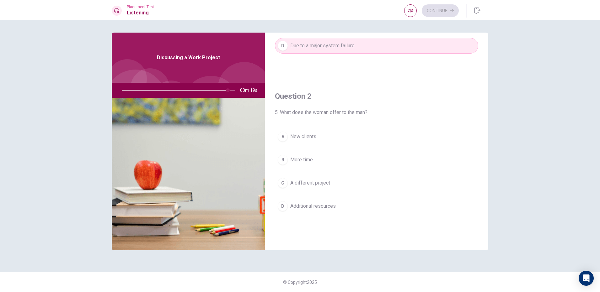
click at [366, 140] on button "A New clients" at bounding box center [376, 137] width 203 height 16
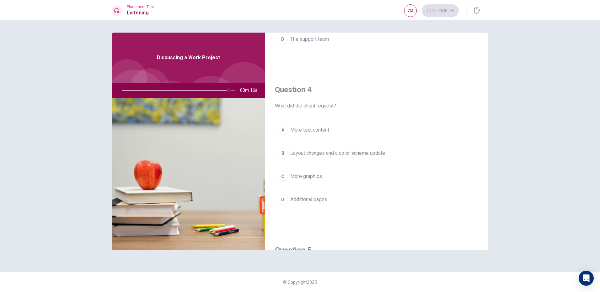
scroll to position [459, 0]
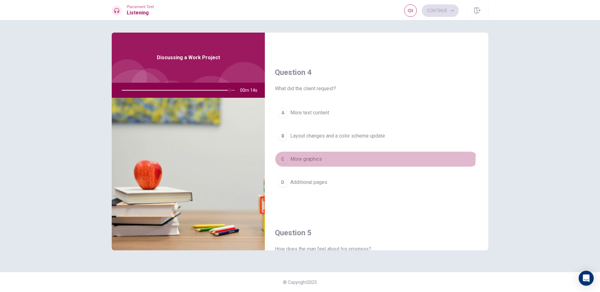
click at [337, 154] on button "C More graphics" at bounding box center [376, 159] width 203 height 16
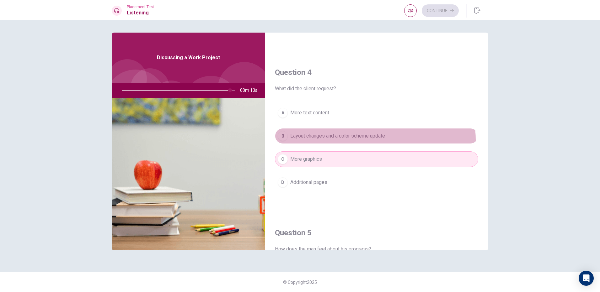
click at [370, 140] on button "B Layout changes and a color scheme update" at bounding box center [376, 136] width 203 height 16
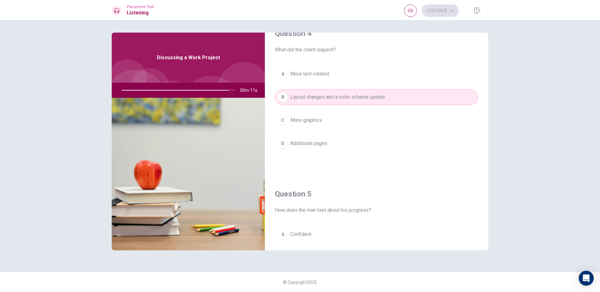
scroll to position [585, 0]
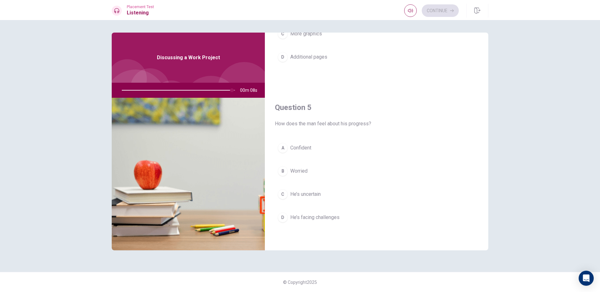
click at [350, 219] on button "D He’s facing challenges" at bounding box center [376, 218] width 203 height 16
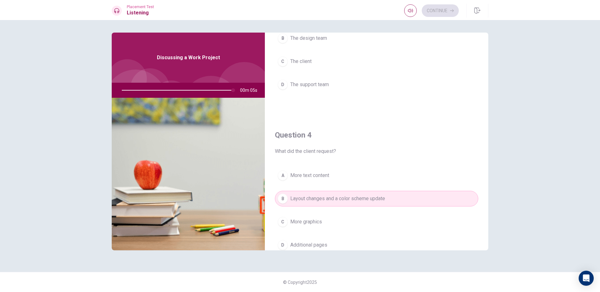
scroll to position [459, 0]
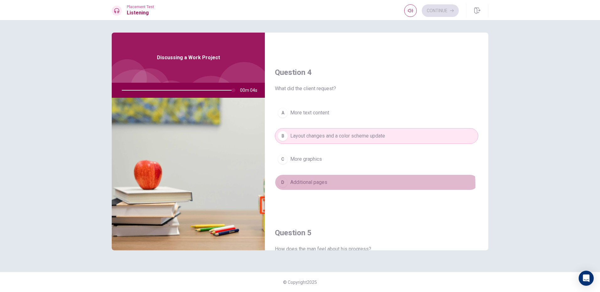
click at [357, 184] on button "D Additional pages" at bounding box center [376, 183] width 203 height 16
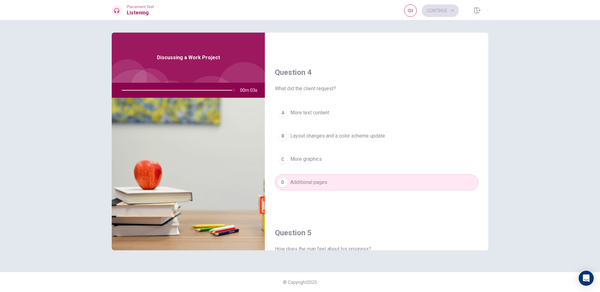
click at [352, 172] on div "A More text content B Layout changes and a color scheme update C More graphics …" at bounding box center [376, 154] width 203 height 98
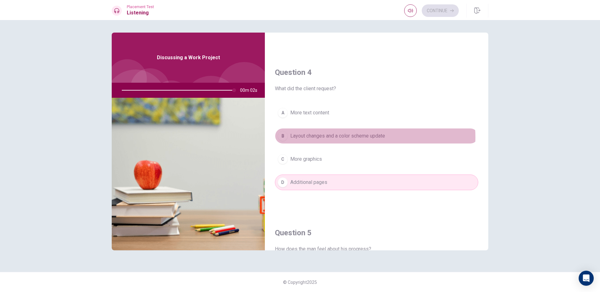
click at [363, 130] on button "B Layout changes and a color scheme update" at bounding box center [376, 136] width 203 height 16
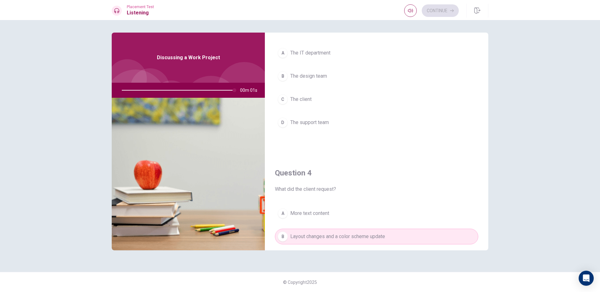
scroll to position [271, 0]
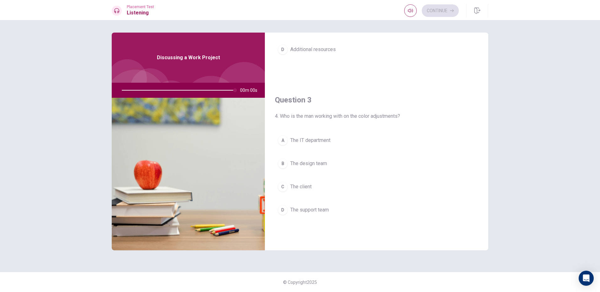
type input "0"
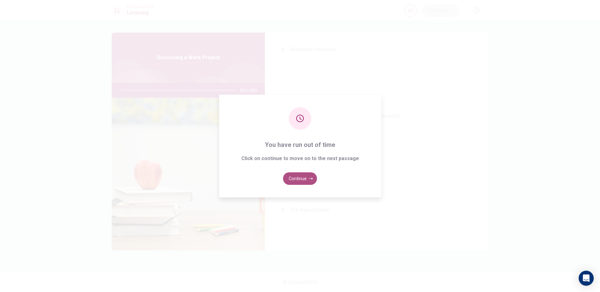
click at [311, 178] on icon "button" at bounding box center [311, 179] width 4 height 4
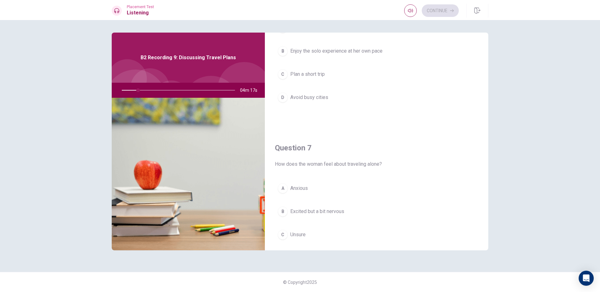
scroll to position [0, 0]
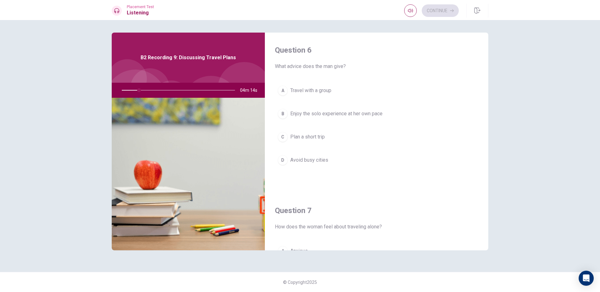
click at [143, 88] on div at bounding box center [177, 90] width 126 height 15
click at [144, 88] on div at bounding box center [177, 90] width 126 height 15
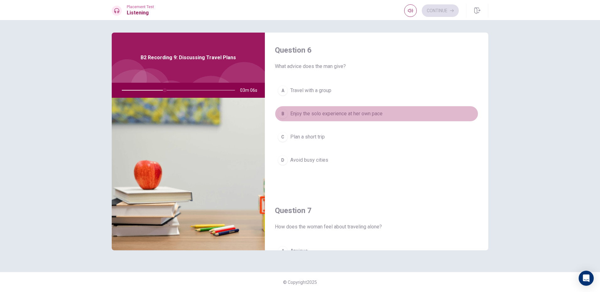
click at [384, 117] on button "B Enjoy the solo experience at her own pace" at bounding box center [376, 114] width 203 height 16
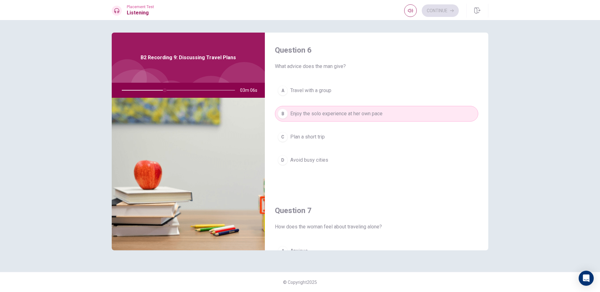
scroll to position [94, 0]
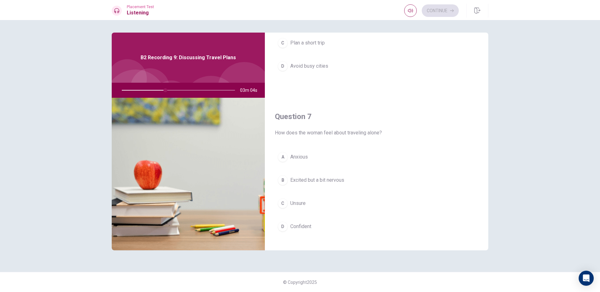
click at [362, 178] on button "B Excited but a bit nervous" at bounding box center [376, 180] width 203 height 16
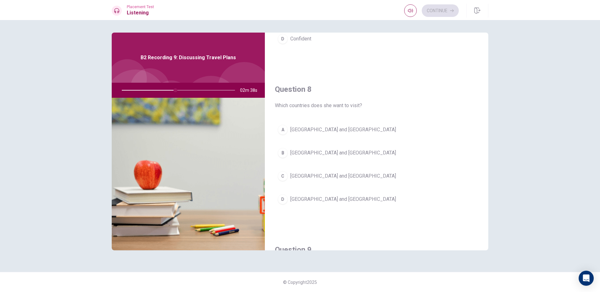
scroll to position [282, 0]
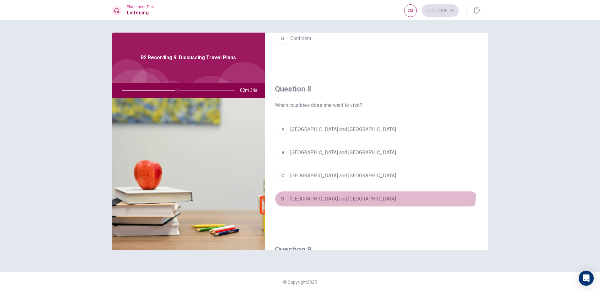
click at [368, 196] on button "D [GEOGRAPHIC_DATA] and [GEOGRAPHIC_DATA]" at bounding box center [376, 199] width 203 height 16
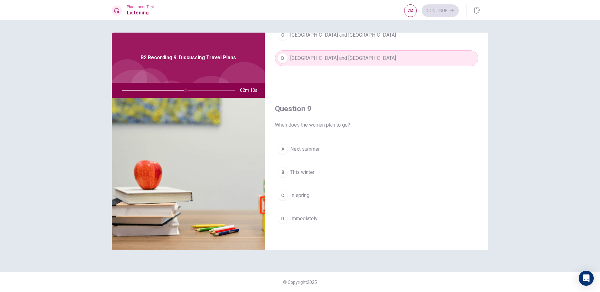
scroll to position [439, 0]
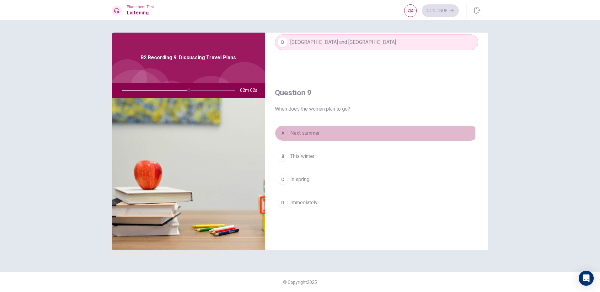
click at [323, 130] on button "A Next summer" at bounding box center [376, 133] width 203 height 16
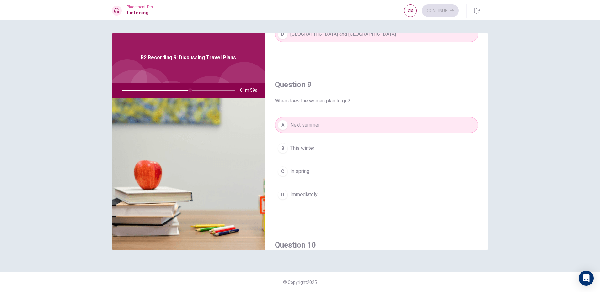
scroll to position [502, 0]
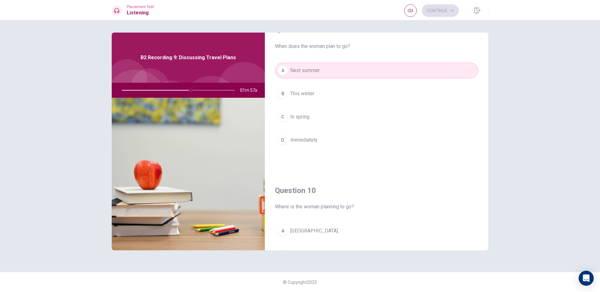
click at [446, 12] on div "Continue" at bounding box center [431, 10] width 55 height 13
click at [223, 91] on div at bounding box center [177, 90] width 126 height 15
drag, startPoint x: 223, startPoint y: 91, endPoint x: 236, endPoint y: 95, distance: 13.0
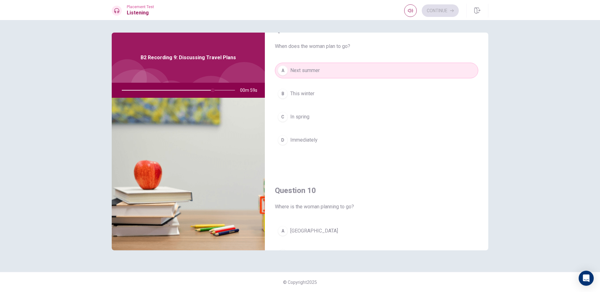
click at [236, 95] on div at bounding box center [177, 90] width 126 height 15
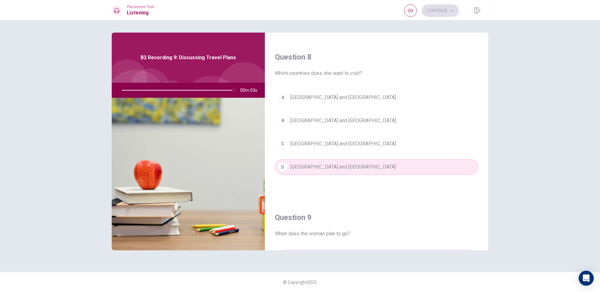
scroll to position [345, 0]
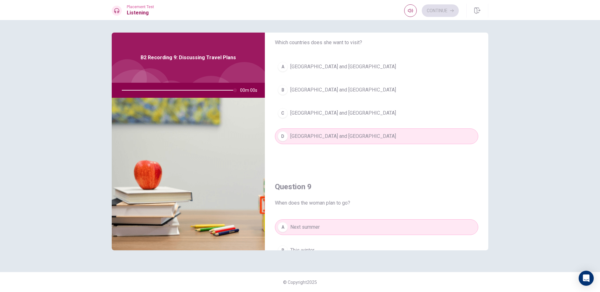
type input "0"
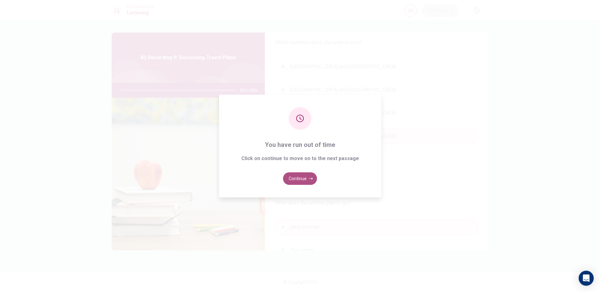
click at [293, 178] on button "Continue" at bounding box center [300, 178] width 34 height 13
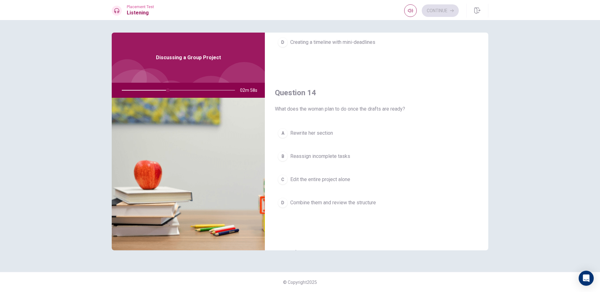
scroll to position [408, 0]
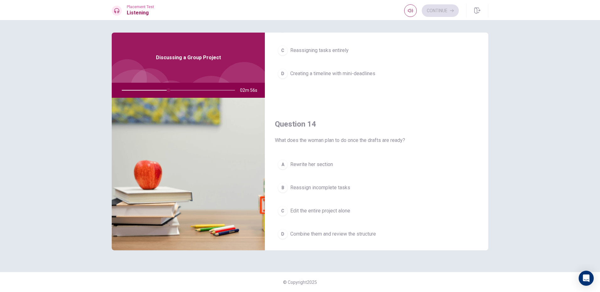
click at [315, 76] on span "Creating a timeline with mini-deadlines" at bounding box center [332, 74] width 85 height 8
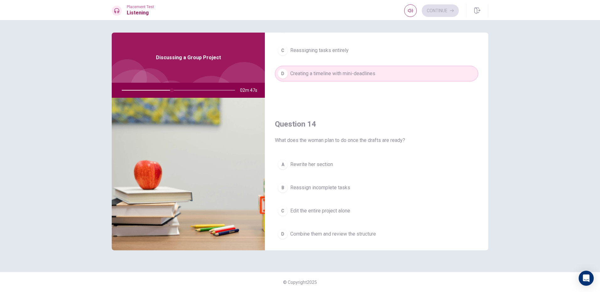
click at [319, 235] on span "Combine them and review the structure" at bounding box center [333, 235] width 86 height 8
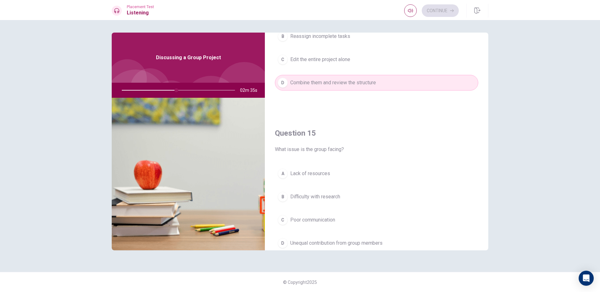
scroll to position [585, 0]
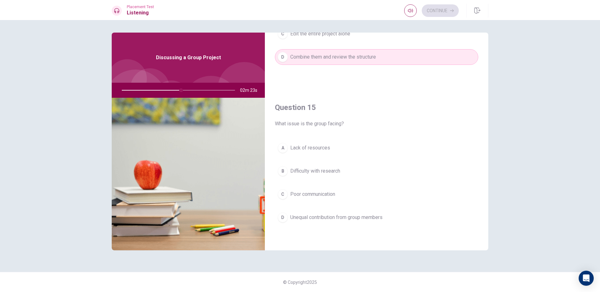
click at [355, 216] on span "Unequal contribution from group members" at bounding box center [336, 218] width 92 height 8
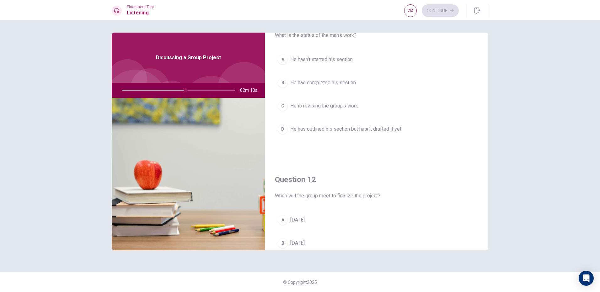
scroll to position [31, 0]
click at [361, 129] on span "He has outlined his section but hasn’t drafted it yet" at bounding box center [345, 129] width 111 height 8
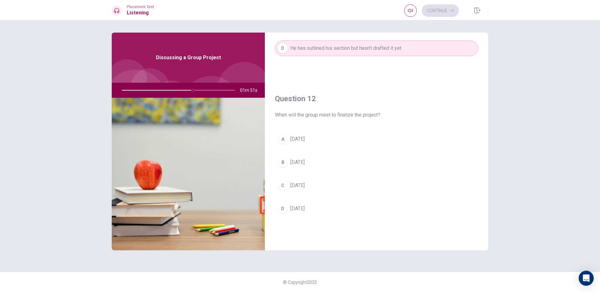
scroll to position [125, 0]
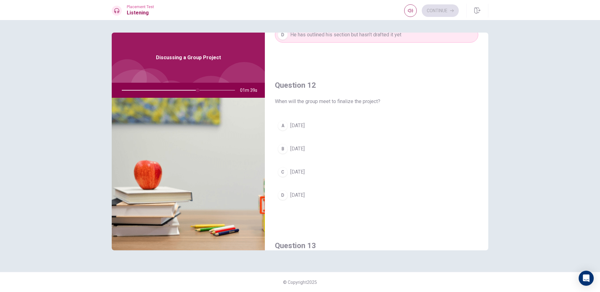
click at [375, 130] on button "A [DATE]" at bounding box center [376, 126] width 203 height 16
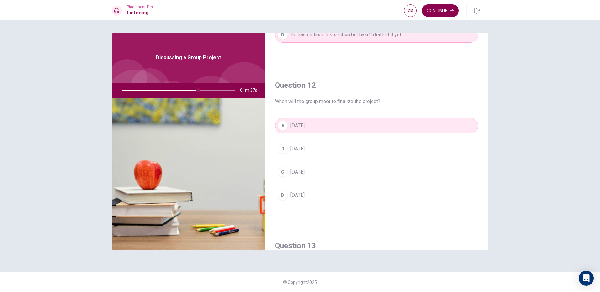
click at [449, 9] on button "Continue" at bounding box center [439, 10] width 37 height 13
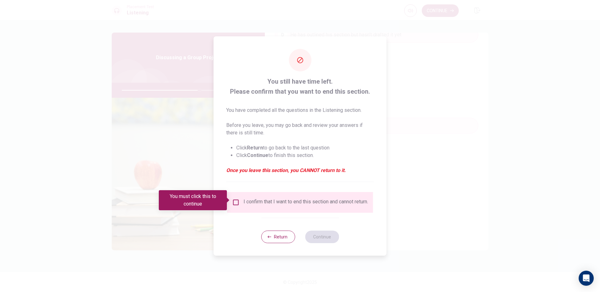
click at [237, 204] on div "I confirm that I want to end this section and cannot return." at bounding box center [300, 203] width 136 height 8
click at [442, 214] on div at bounding box center [300, 146] width 600 height 292
drag, startPoint x: 234, startPoint y: 203, endPoint x: 261, endPoint y: 218, distance: 31.2
click at [234, 204] on input "You must click this to continue" at bounding box center [236, 203] width 8 height 8
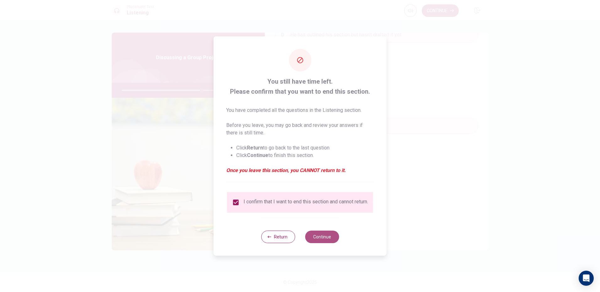
click at [321, 242] on button "Continue" at bounding box center [322, 237] width 34 height 13
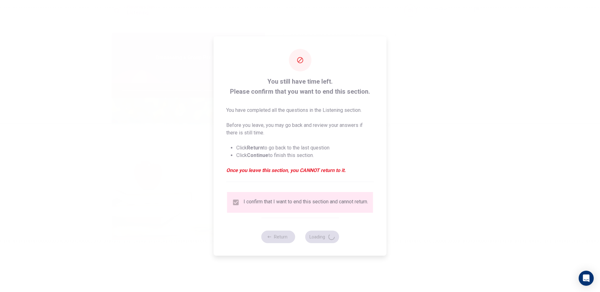
type input "72"
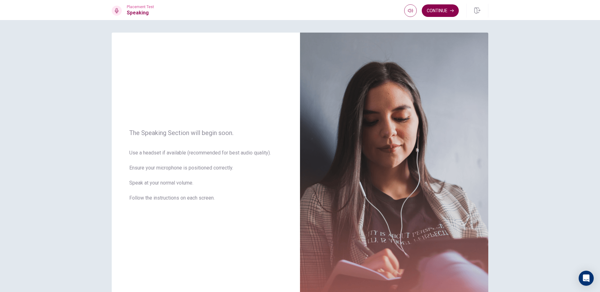
click at [449, 9] on button "Continue" at bounding box center [439, 10] width 37 height 13
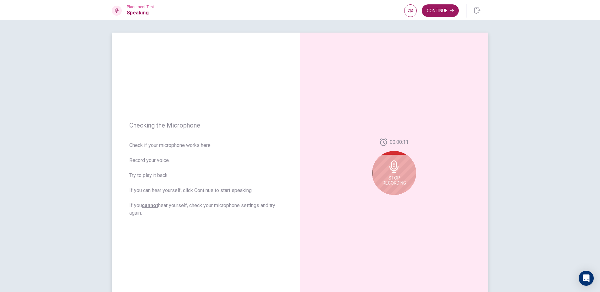
click at [396, 165] on icon at bounding box center [394, 167] width 13 height 13
drag, startPoint x: 395, startPoint y: 171, endPoint x: 392, endPoint y: 164, distance: 7.5
click at [392, 164] on icon at bounding box center [395, 168] width 13 height 13
click at [401, 201] on icon "Play Audio" at bounding box center [401, 200] width 4 height 4
click at [394, 167] on icon at bounding box center [393, 168] width 9 height 13
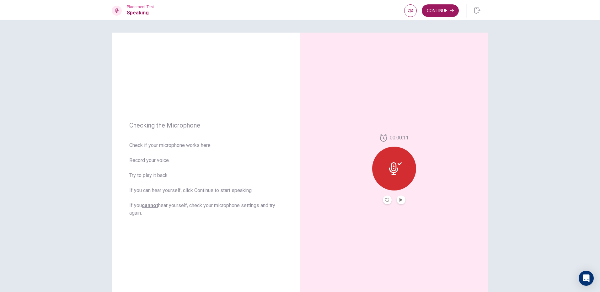
click at [432, 17] on div "Continue" at bounding box center [446, 11] width 84 height 14
click at [440, 14] on button "Continue" at bounding box center [439, 10] width 37 height 13
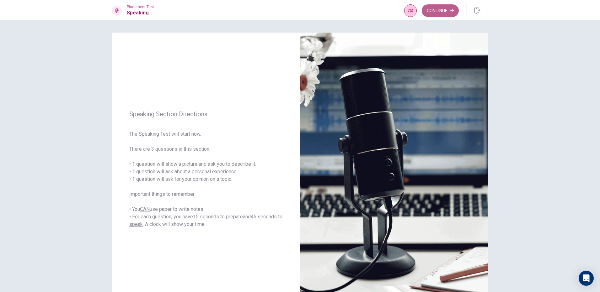
click at [454, 8] on button "Continue" at bounding box center [439, 10] width 37 height 13
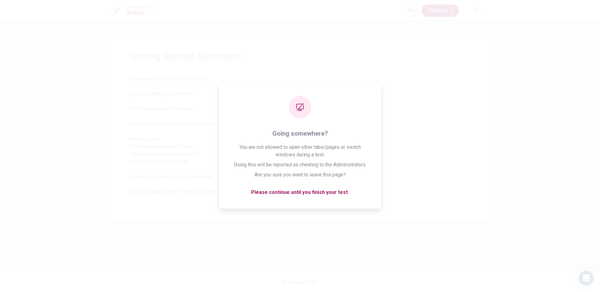
drag, startPoint x: 434, startPoint y: 47, endPoint x: 432, endPoint y: 43, distance: 4.1
click at [434, 46] on div "Writing Section Directions Write about your opinion on a topic. Important thing…" at bounding box center [300, 127] width 376 height 188
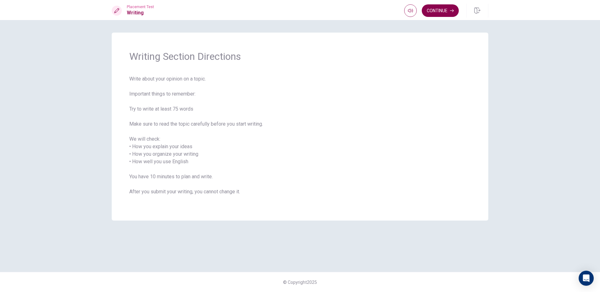
click at [441, 10] on button "Continue" at bounding box center [439, 10] width 37 height 13
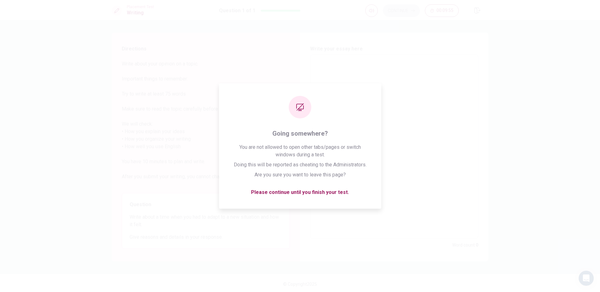
click at [460, 15] on div "Continue 00:09:55" at bounding box center [426, 11] width 123 height 14
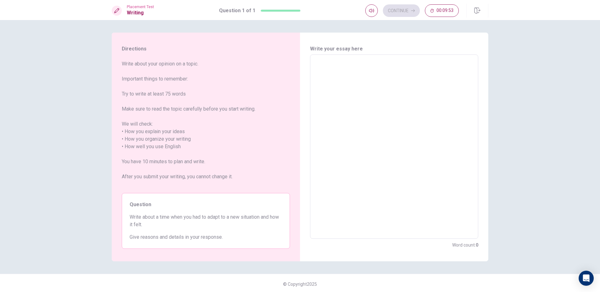
click at [325, 80] on textarea at bounding box center [393, 147] width 159 height 174
click at [514, 117] on div "Directions Write about your opinion on a topic. Important things to remember: T…" at bounding box center [300, 156] width 600 height 272
click at [353, 62] on textarea at bounding box center [393, 147] width 159 height 174
type textarea "x"
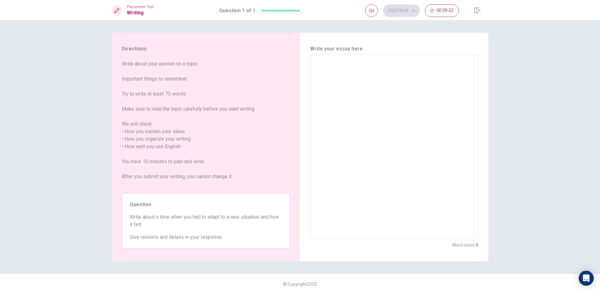
type textarea "x"
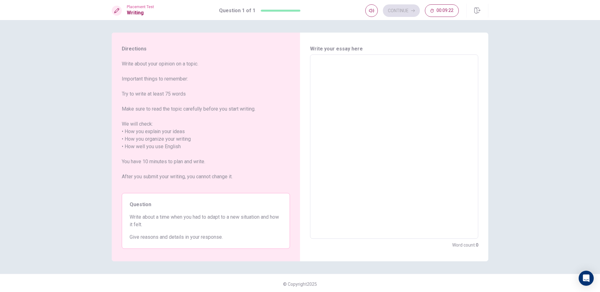
type textarea "x"
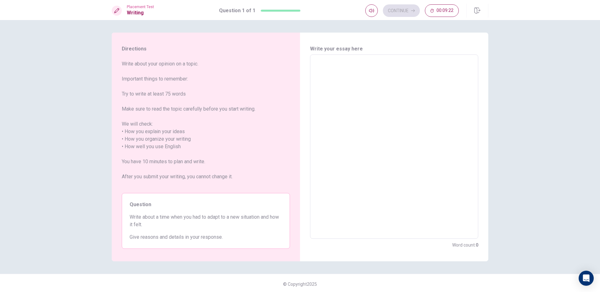
type textarea "x"
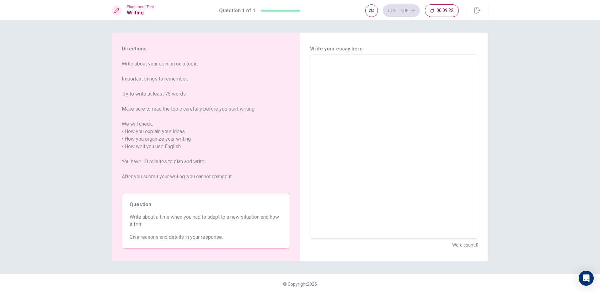
type textarea "x"
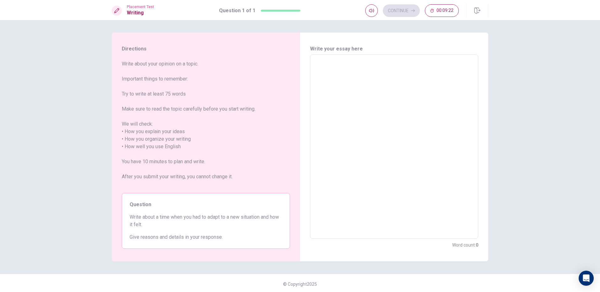
type textarea "x"
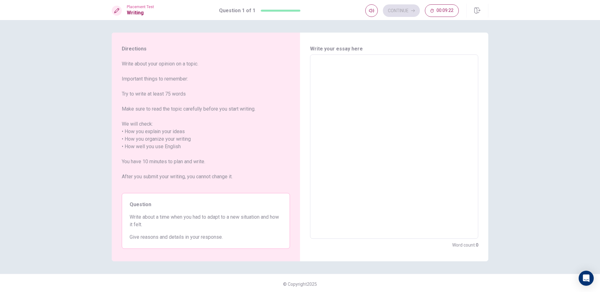
type textarea "x"
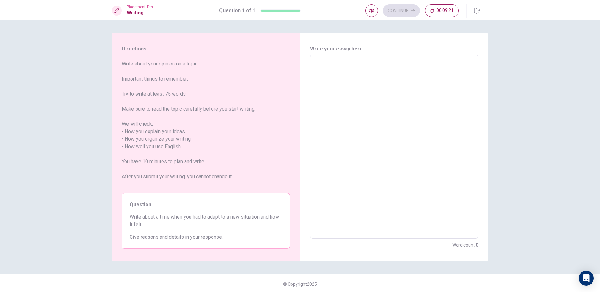
type textarea "x"
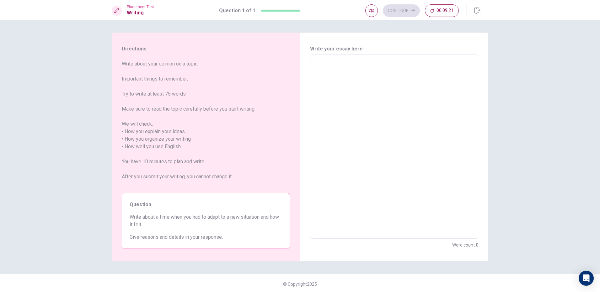
type textarea "x"
type textarea "m"
type textarea "x"
type textarea "my"
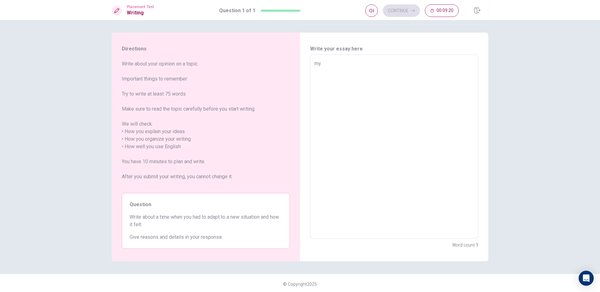
type textarea "x"
type textarea "m"
type textarea "x"
type textarea "M"
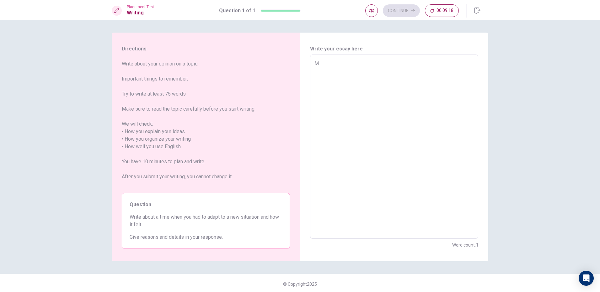
type textarea "x"
type textarea "My"
type textarea "x"
type textarea "My"
type textarea "x"
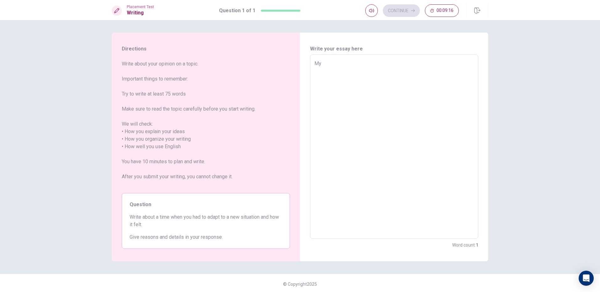
type textarea "My f"
type textarea "x"
type textarea "My fi"
type textarea "x"
type textarea "My fir"
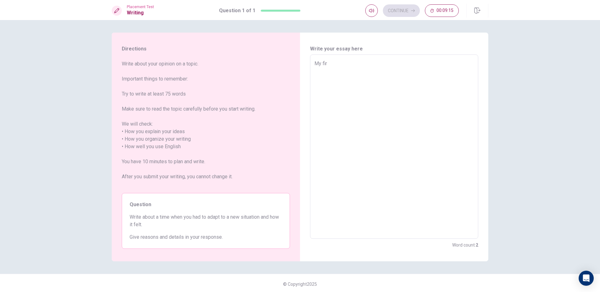
type textarea "x"
type textarea "My fira"
type textarea "x"
type textarea "My firat"
type textarea "x"
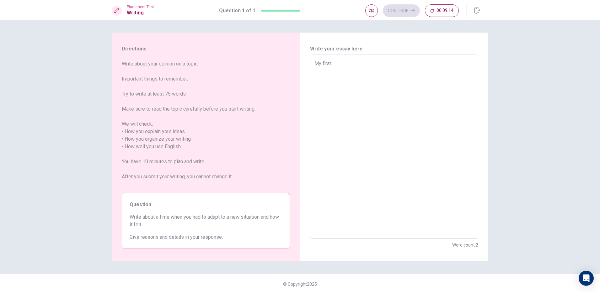
type textarea "My fira"
type textarea "x"
type textarea "My fir"
type textarea "x"
type textarea "My firs"
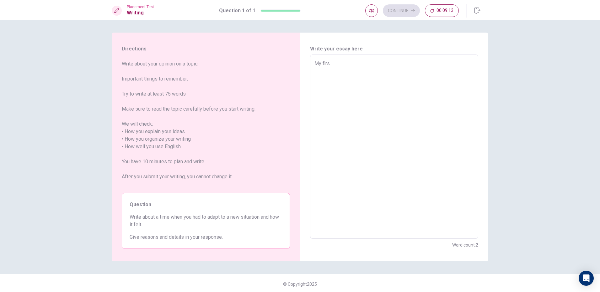
type textarea "x"
type textarea "My first"
type textarea "x"
type textarea "My first"
type textarea "x"
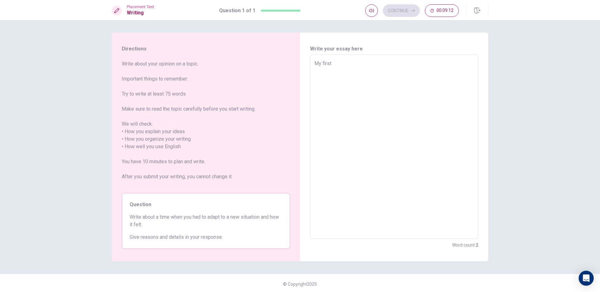
type textarea "My first s"
type textarea "x"
type textarea "My first sp"
type textarea "x"
type textarea "My first spe"
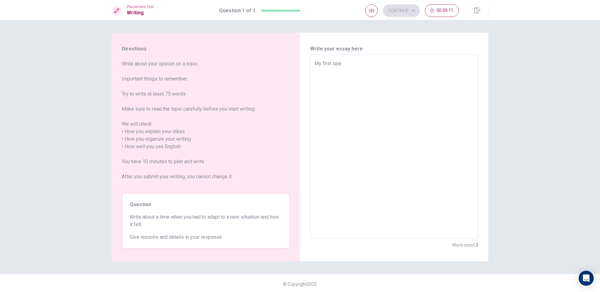
type textarea "x"
type textarea "My first spee"
type textarea "x"
type textarea "My first speec"
type textarea "x"
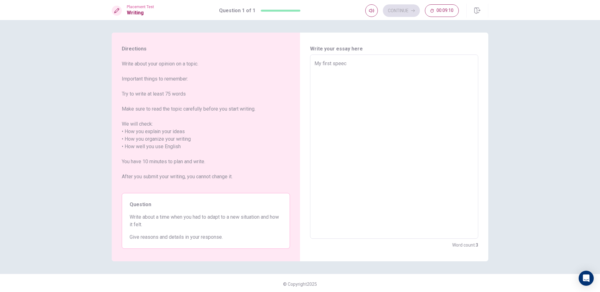
type textarea "My first speech"
type textarea "x"
type textarea "My first speech"
type textarea "x"
type textarea "My first speech f"
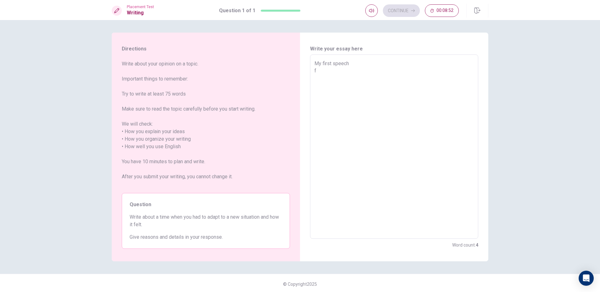
type textarea "x"
type textarea "My first speech"
type textarea "x"
type textarea "My first speech T"
type textarea "x"
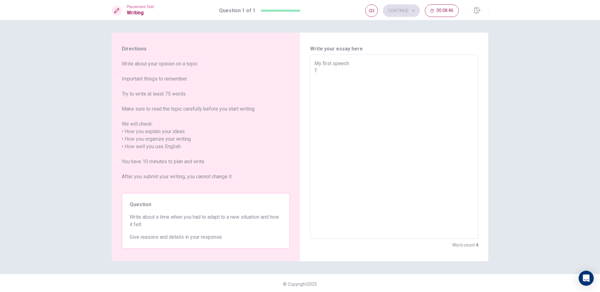
type textarea "My first speech To"
type textarea "x"
type textarea "My first speech To"
type textarea "x"
type textarea "My first speech To b"
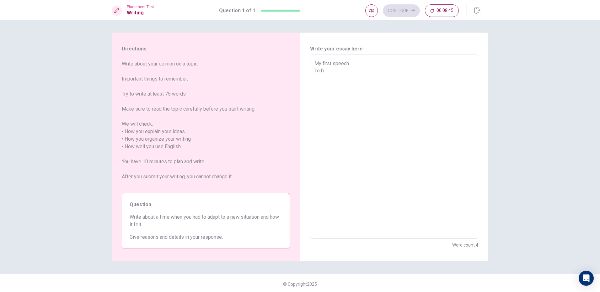
type textarea "x"
type textarea "My first speech To bi"
type textarea "x"
type textarea "My first speech To biu"
type textarea "x"
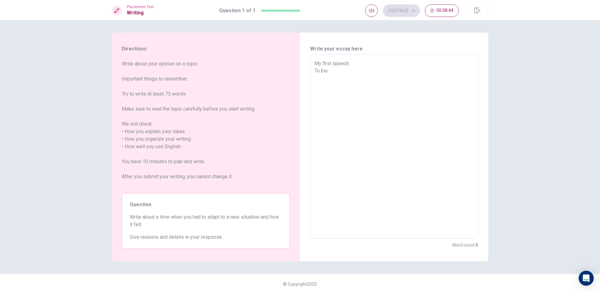
type textarea "My first speech To biul"
type textarea "x"
type textarea "My first speech To biu"
type textarea "x"
type textarea "My first speech To bi"
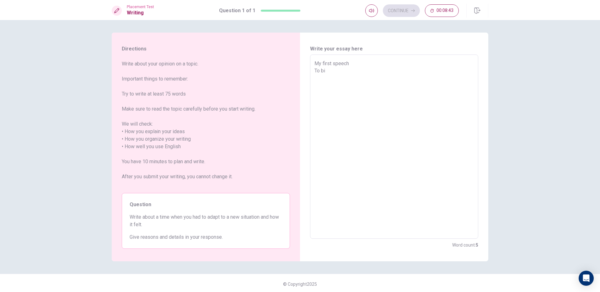
type textarea "x"
type textarea "My first speech To b"
type textarea "x"
type textarea "My first speech To bi"
type textarea "x"
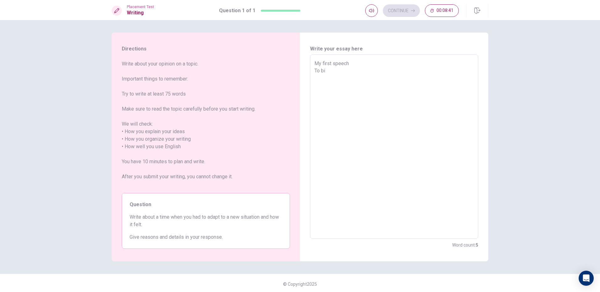
type textarea "My first speech To bil"
type textarea "x"
type textarea "My first speech To bilu"
type textarea "x"
type textarea "My first speech To bilud"
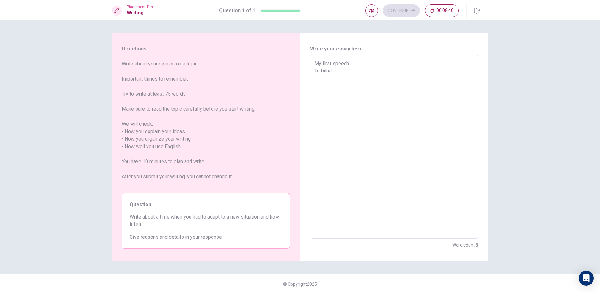
type textarea "x"
type textarea "My first speech To bilud"
type textarea "x"
type textarea "My first speech To bilud"
type textarea "x"
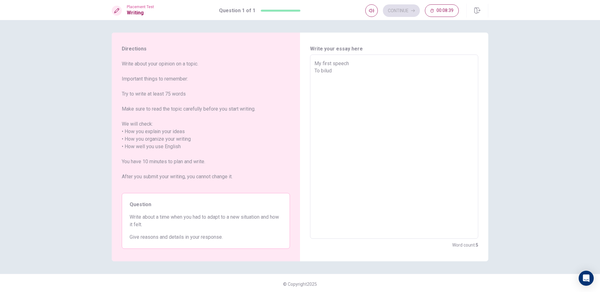
type textarea "My first speech To bilu"
type textarea "x"
type textarea "My first speech To bil"
type textarea "x"
type textarea "My first speech To bi"
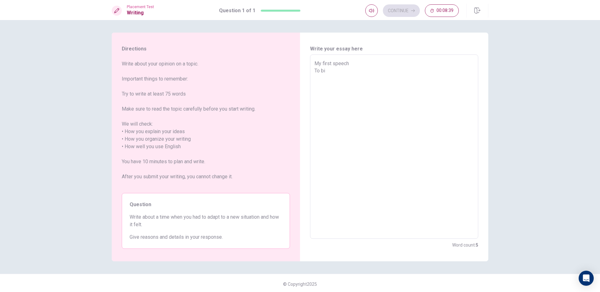
type textarea "x"
type textarea "My first speech To b"
type textarea "x"
type textarea "My first speech To bu"
type textarea "x"
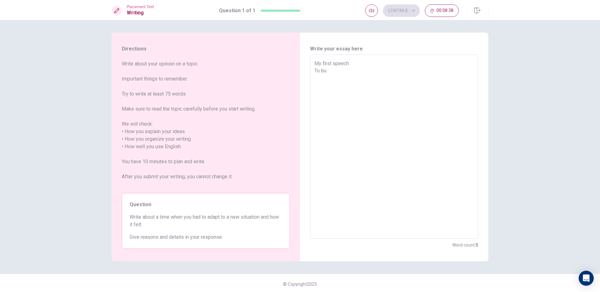
type textarea "My first speech To [PERSON_NAME]"
type textarea "x"
type textarea "My first speech To buil"
type textarea "x"
type textarea "My first speech To build"
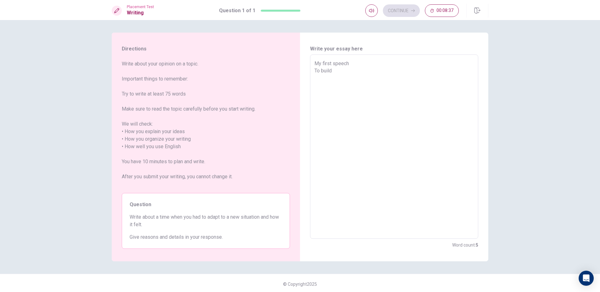
type textarea "x"
type textarea "My first speech To build"
type textarea "x"
type textarea "My first speech To build u"
type textarea "x"
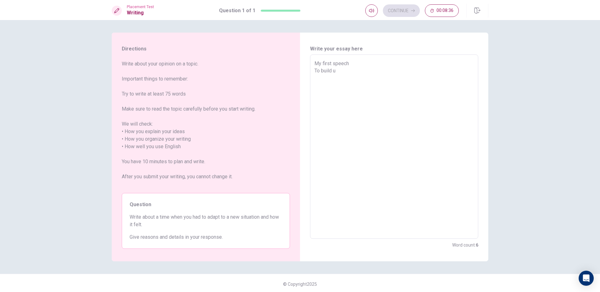
type textarea "My first speech To build up"
type textarea "x"
type textarea "My first speech To build up"
type textarea "x"
type textarea "My first speech To build up m"
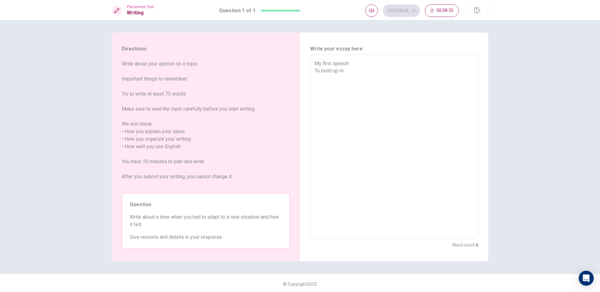
type textarea "x"
type textarea "My first speech To build up my"
type textarea "x"
type textarea "My first speech To build up my"
type textarea "x"
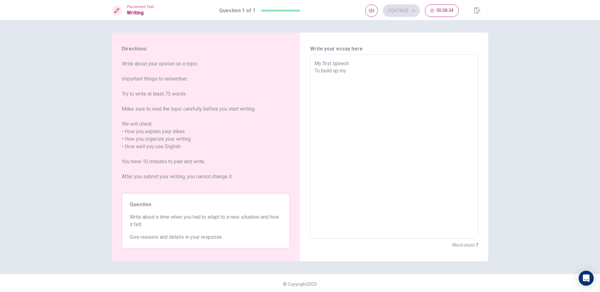
type textarea "My first speech To build up my c"
type textarea "x"
type textarea "My first speech To build up my co"
type textarea "x"
type textarea "My first speech To build up my con"
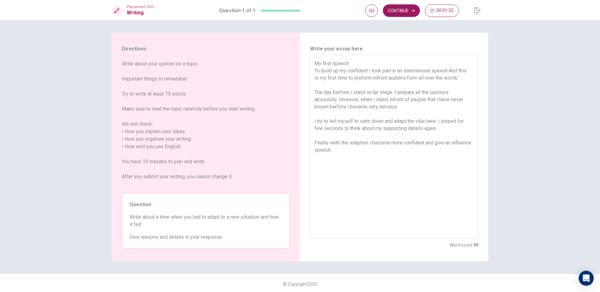
click at [326, 144] on textarea "My first speech To build up my confident i took part in an international speech…" at bounding box center [393, 147] width 159 height 174
click at [328, 144] on textarea "My first speech To build up my confident i took part in an international speech…" at bounding box center [393, 147] width 159 height 174
click at [331, 143] on textarea "My first speech To build up my confident i took part in an international speech…" at bounding box center [393, 147] width 159 height 174
click at [332, 151] on textarea "My first speech To build up my confident i took part in an international speech…" at bounding box center [393, 147] width 159 height 174
click at [342, 129] on textarea "My first speech To build up my confident i took part in an international speech…" at bounding box center [393, 147] width 159 height 174
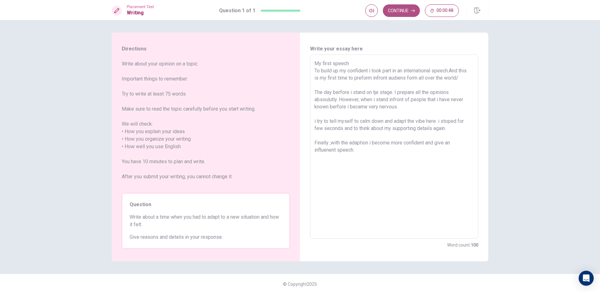
click at [405, 8] on button "Continue" at bounding box center [401, 10] width 37 height 13
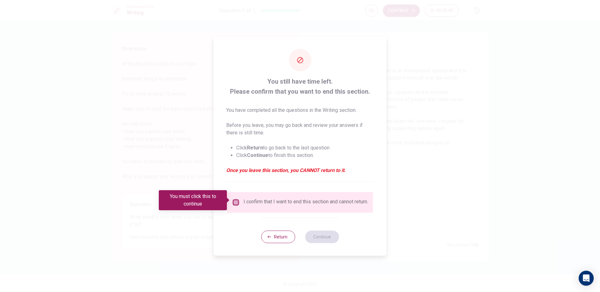
click at [237, 201] on input "You must click this to continue" at bounding box center [236, 203] width 8 height 8
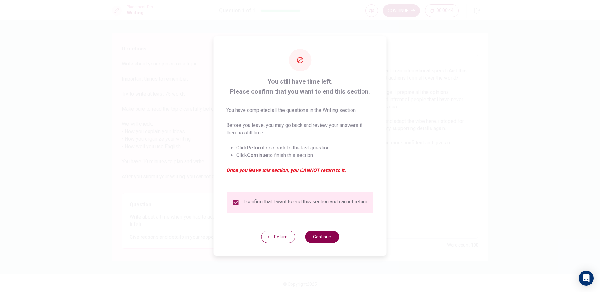
click at [318, 239] on button "Continue" at bounding box center [322, 237] width 34 height 13
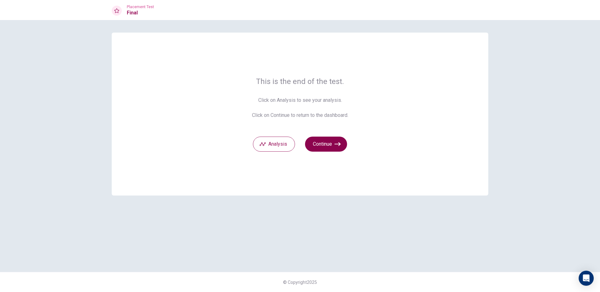
click at [335, 147] on button "Continue" at bounding box center [326, 144] width 42 height 15
